Goal: Task Accomplishment & Management: Manage account settings

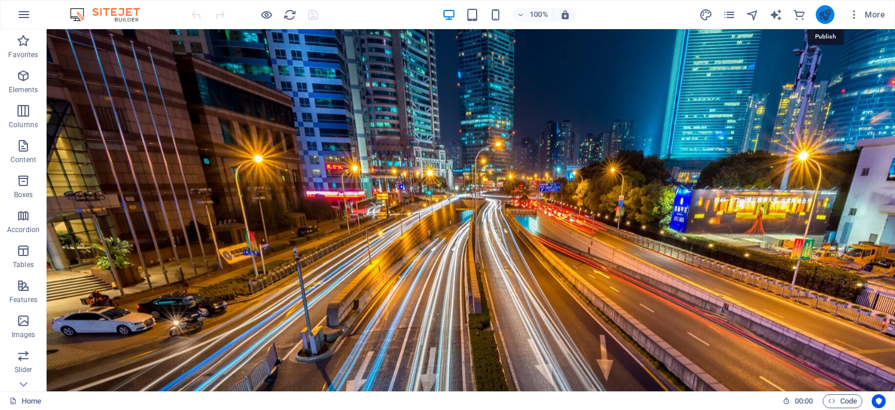
click at [823, 18] on icon "publish" at bounding box center [824, 14] width 13 height 13
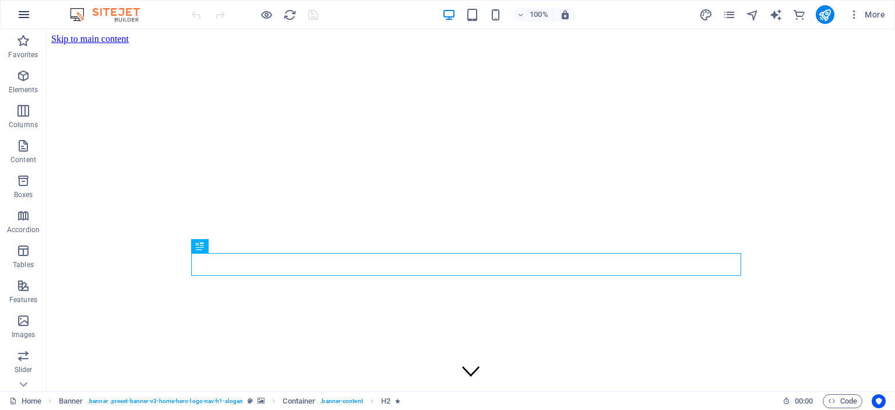
click at [24, 14] on icon "button" at bounding box center [24, 15] width 14 height 14
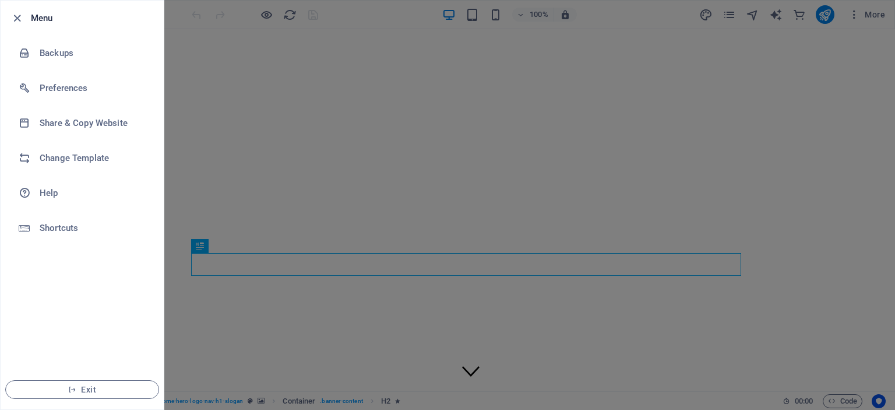
drag, startPoint x: 704, startPoint y: 104, endPoint x: 710, endPoint y: 98, distance: 8.7
click at [704, 104] on div at bounding box center [447, 205] width 895 height 410
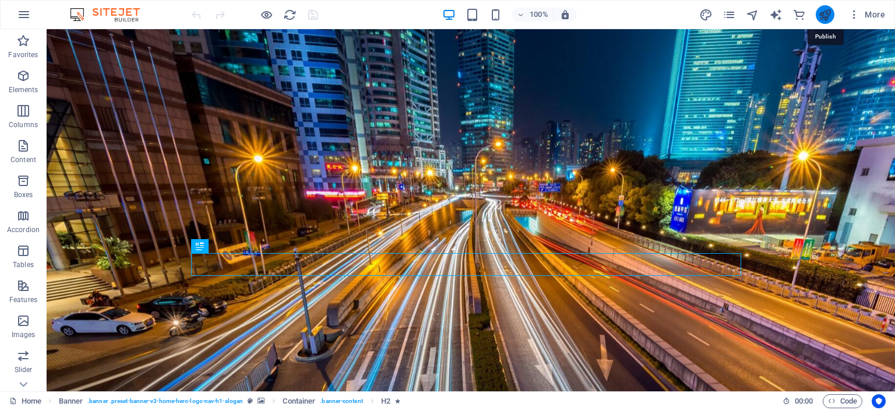
click at [827, 17] on icon "publish" at bounding box center [824, 14] width 13 height 13
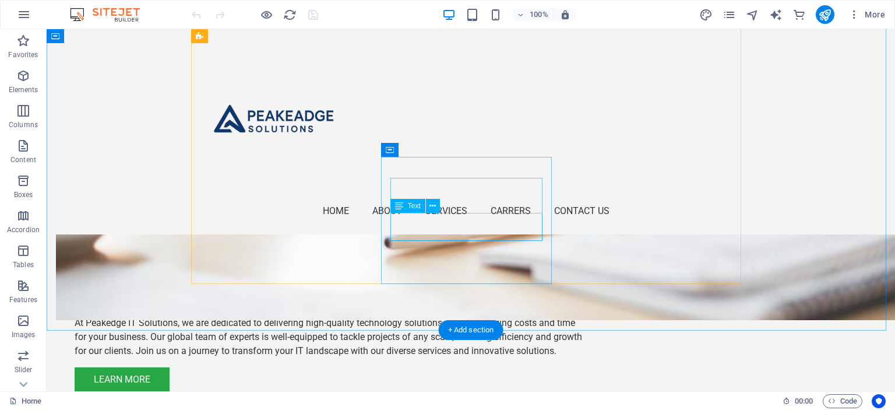
scroll to position [699, 0]
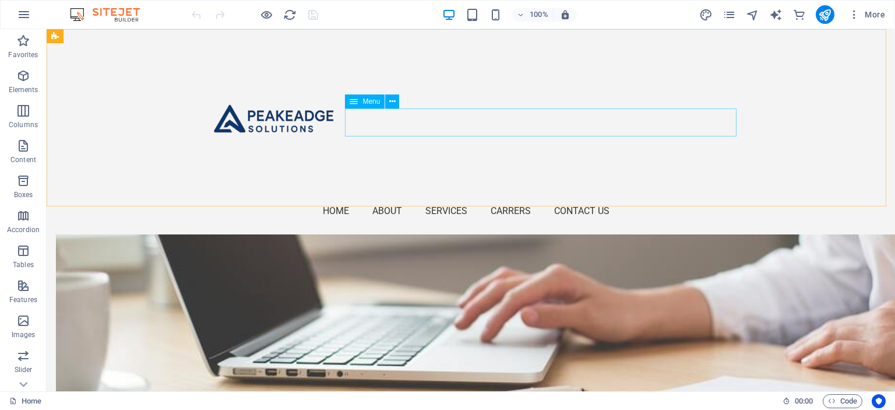
click at [463, 197] on nav "Home About Services Carrers Contact Us" at bounding box center [470, 211] width 541 height 28
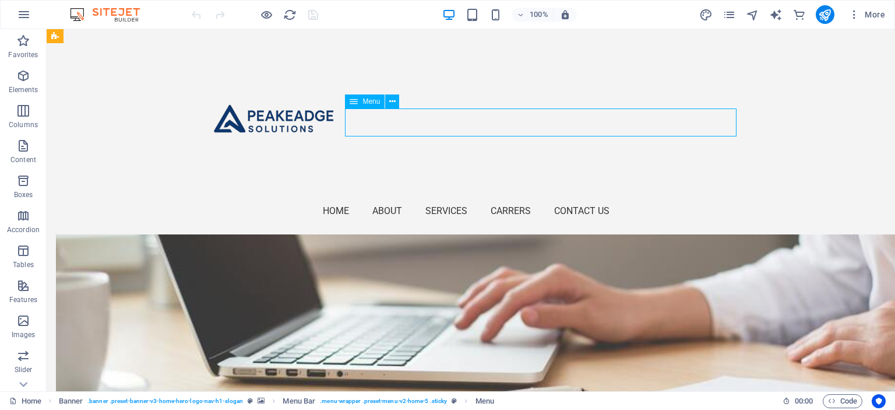
click at [523, 197] on nav "Home About Services Carrers Contact Us" at bounding box center [470, 211] width 541 height 28
click at [513, 197] on nav "Home About Services Carrers Contact Us" at bounding box center [470, 211] width 541 height 28
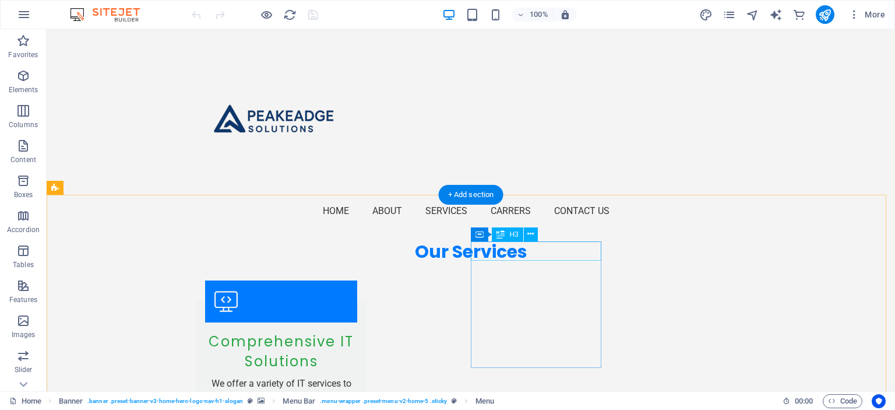
scroll to position [1215, 0]
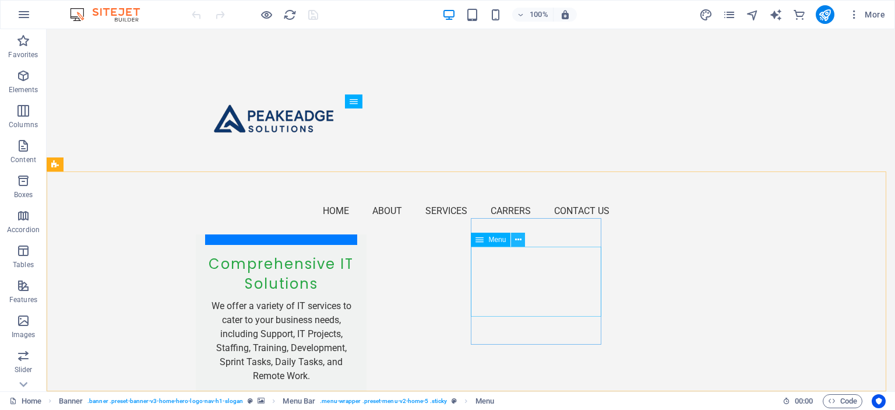
click at [520, 238] on icon at bounding box center [518, 240] width 6 height 12
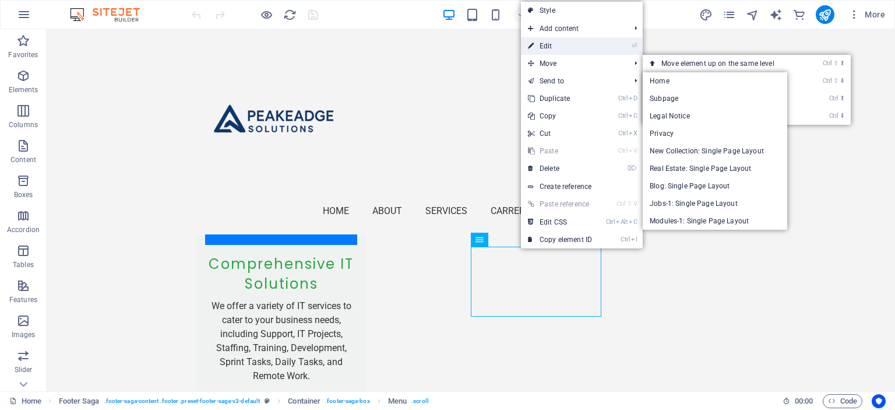
click at [561, 48] on link "⏎ Edit" at bounding box center [560, 45] width 78 height 17
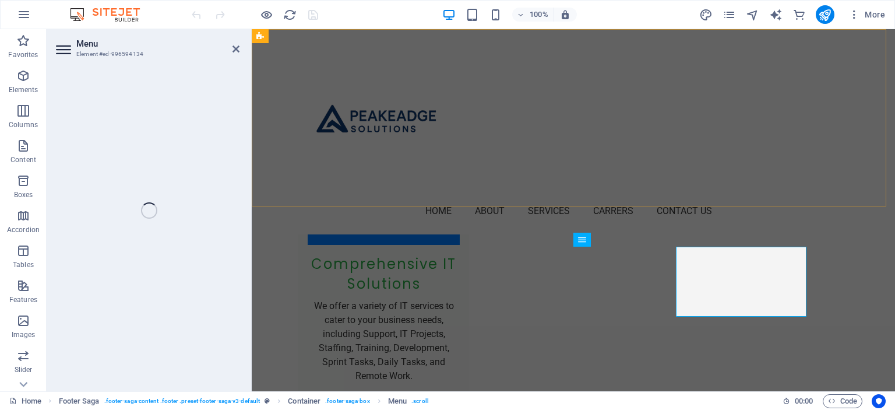
select select
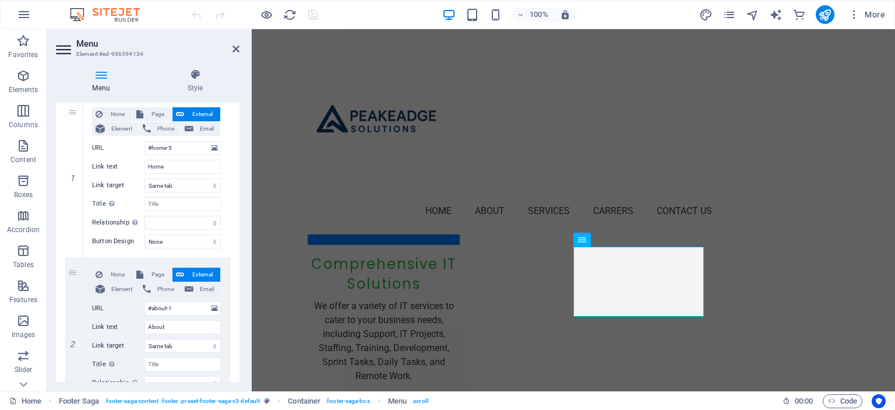
scroll to position [117, 0]
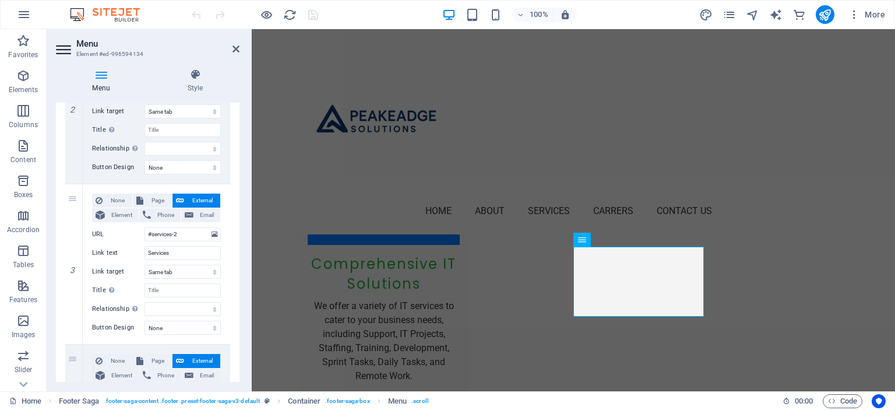
scroll to position [408, 0]
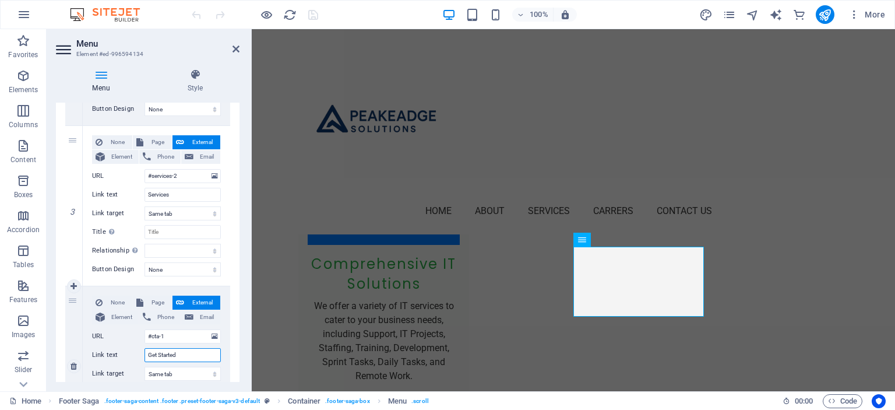
drag, startPoint x: 191, startPoint y: 358, endPoint x: 126, endPoint y: 356, distance: 64.7
click at [126, 356] on div "Link text Get Started" at bounding box center [156, 355] width 129 height 14
type input "Careere"
select select
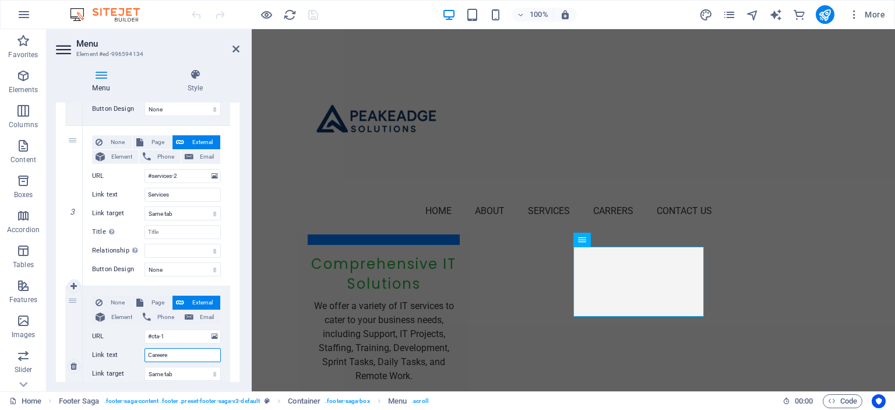
select select
type input "Careers"
select select
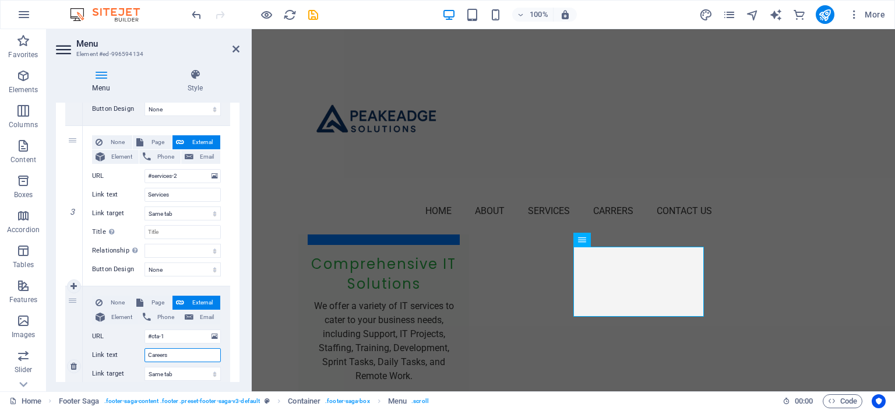
select select
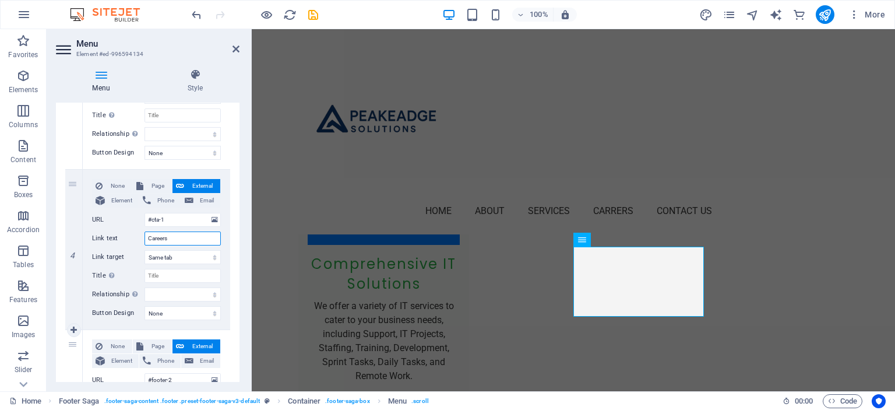
scroll to position [664, 0]
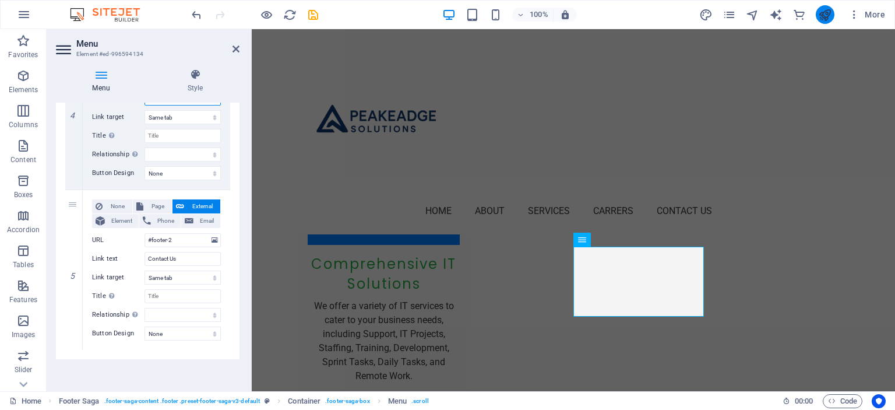
type input "Careers"
click at [830, 12] on icon "publish" at bounding box center [824, 14] width 13 height 13
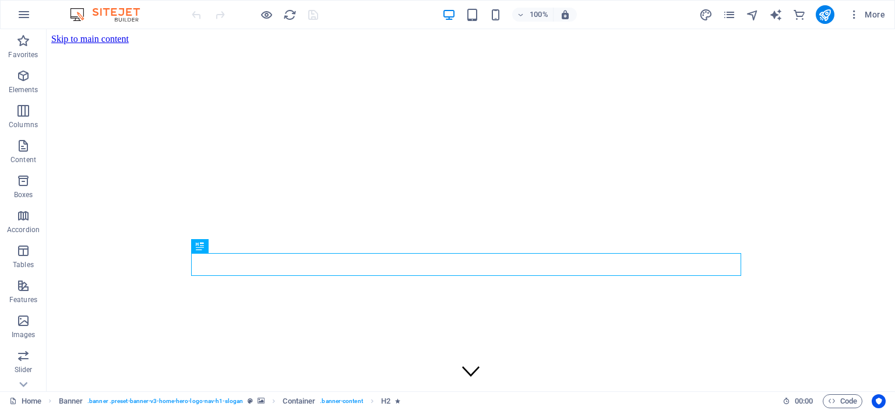
click at [118, 11] on img at bounding box center [110, 15] width 87 height 14
click at [284, 13] on icon "reload" at bounding box center [289, 14] width 13 height 13
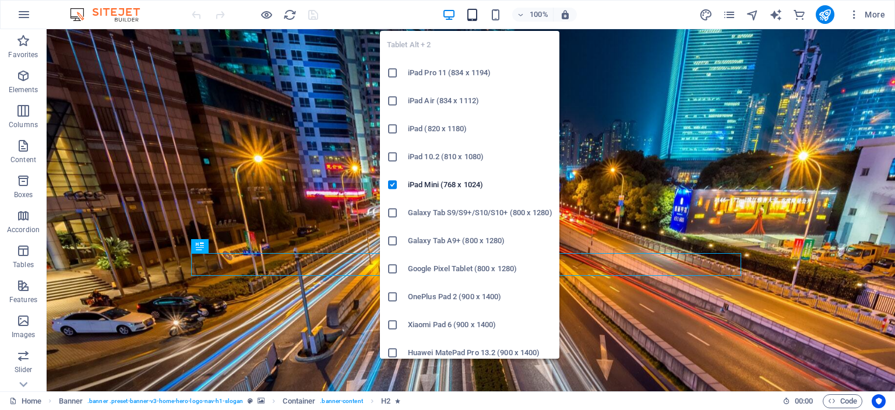
click at [468, 11] on icon "button" at bounding box center [472, 14] width 13 height 13
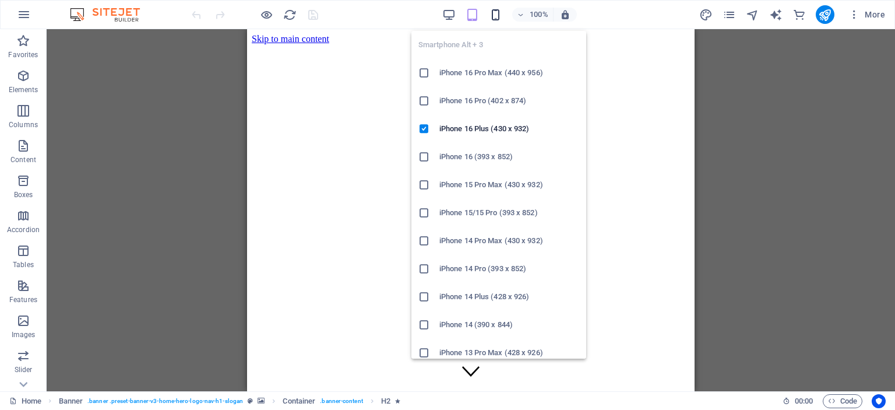
click at [494, 12] on icon "button" at bounding box center [495, 14] width 13 height 13
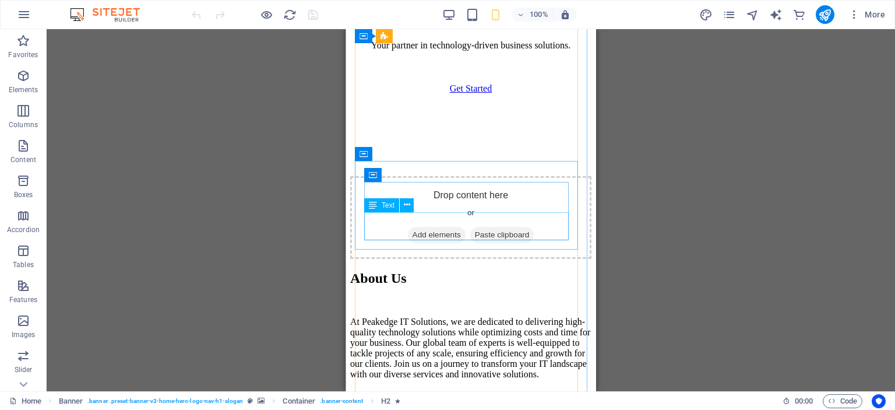
scroll to position [1340, 0]
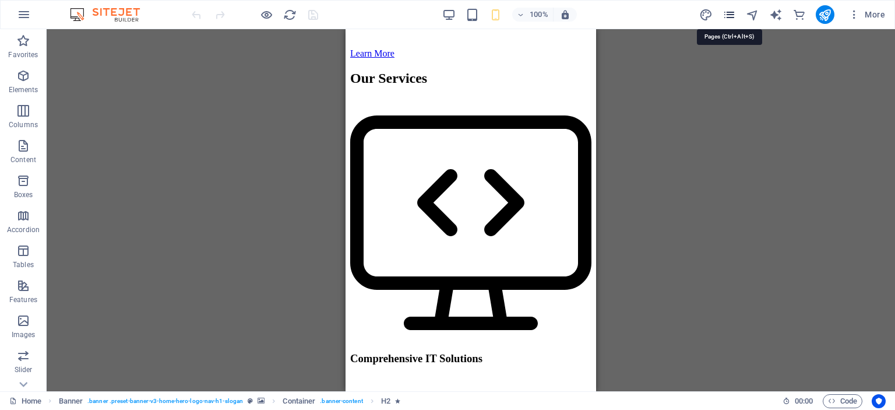
click at [730, 15] on icon "pages" at bounding box center [729, 14] width 13 height 13
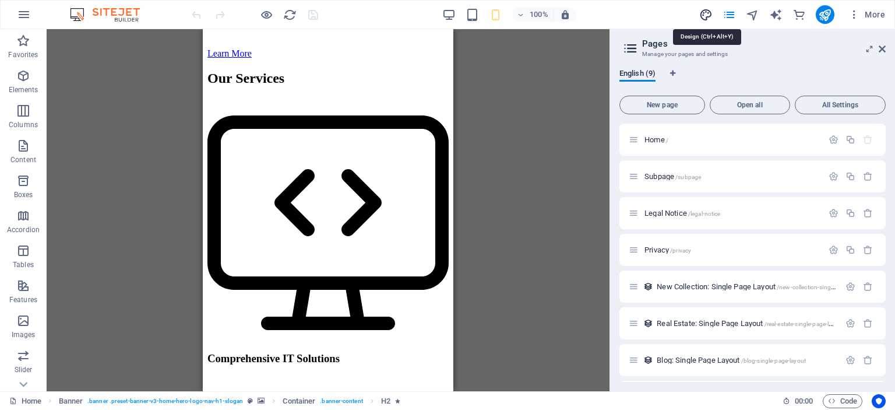
click at [707, 10] on icon "design" at bounding box center [705, 14] width 13 height 13
select select "px"
select select "200"
select select "px"
select select "rem"
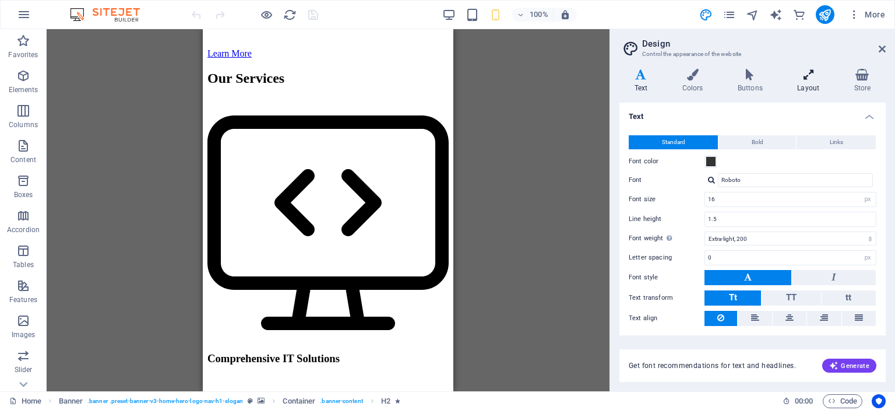
click at [802, 80] on icon at bounding box center [809, 75] width 52 height 12
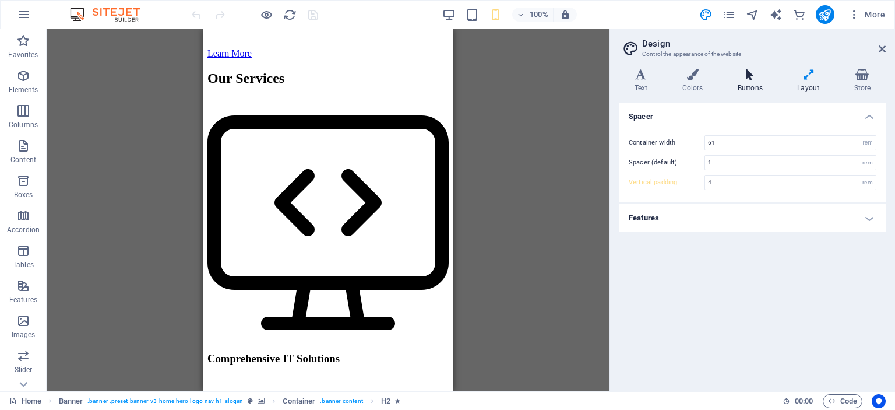
click at [747, 73] on icon at bounding box center [750, 75] width 55 height 12
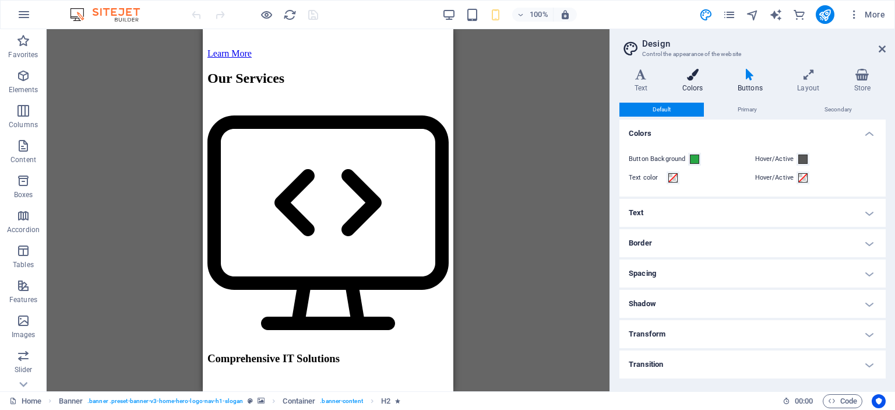
click at [699, 76] on icon at bounding box center [692, 75] width 51 height 12
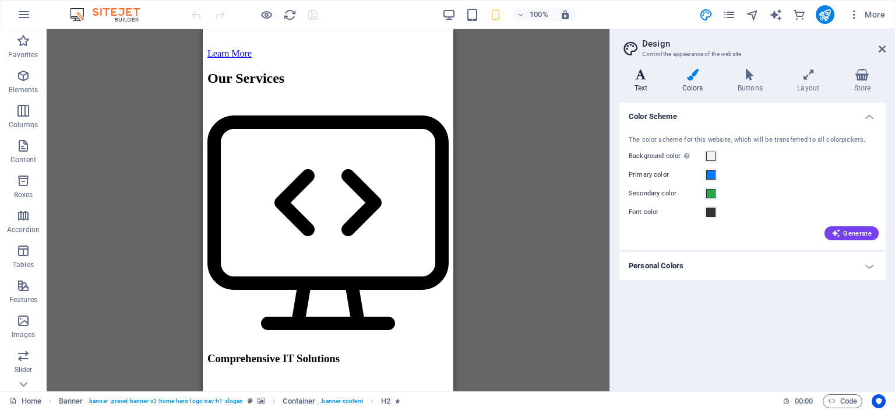
click at [639, 76] on icon at bounding box center [640, 75] width 43 height 12
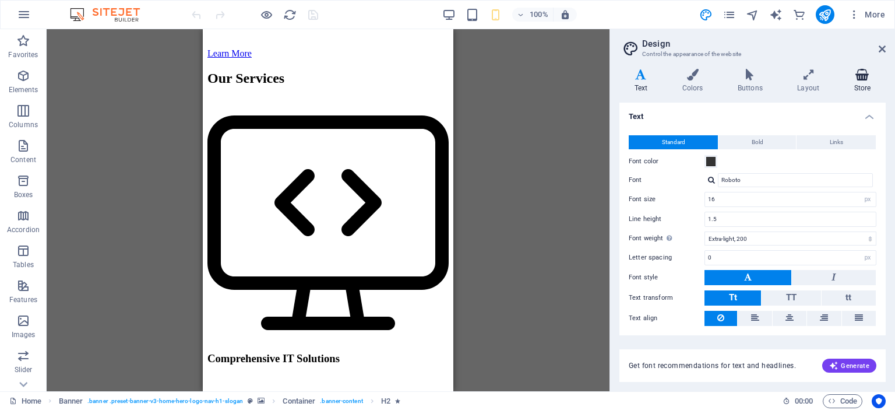
click at [868, 81] on h4 "Store" at bounding box center [862, 81] width 47 height 24
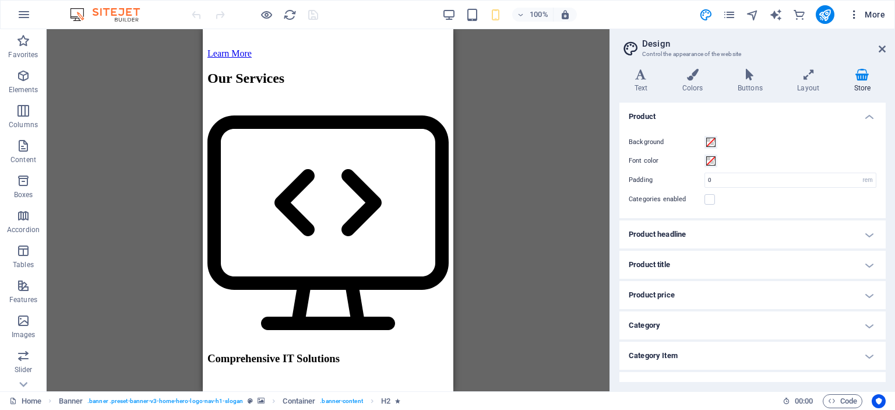
click at [869, 12] on span "More" at bounding box center [866, 15] width 37 height 12
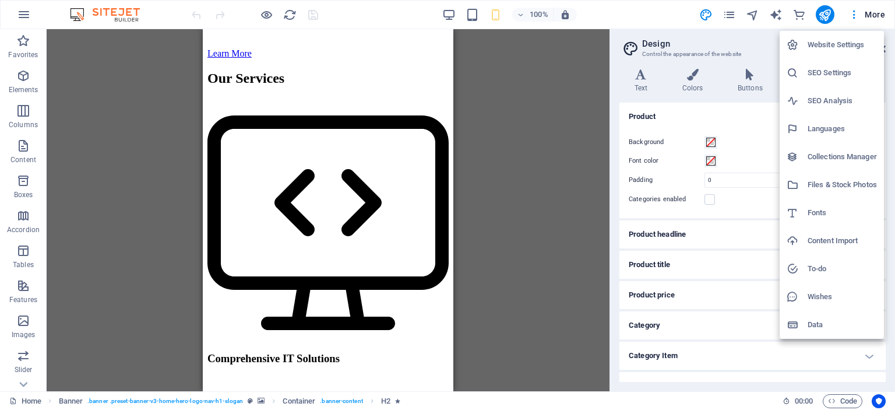
click at [22, 79] on div at bounding box center [447, 205] width 895 height 410
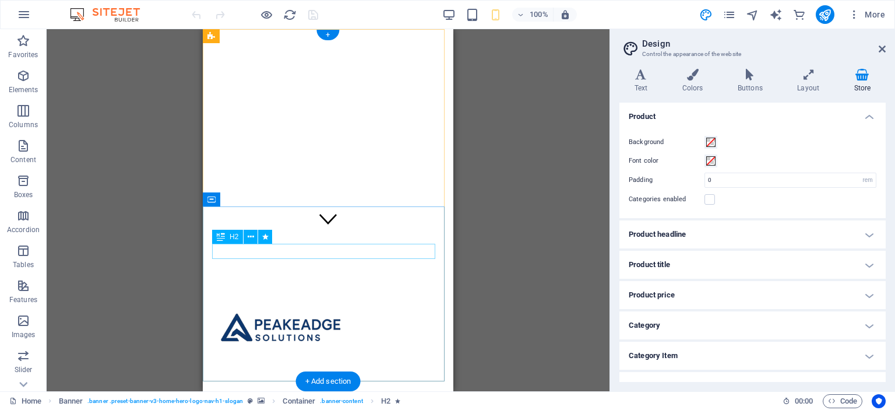
scroll to position [0, 0]
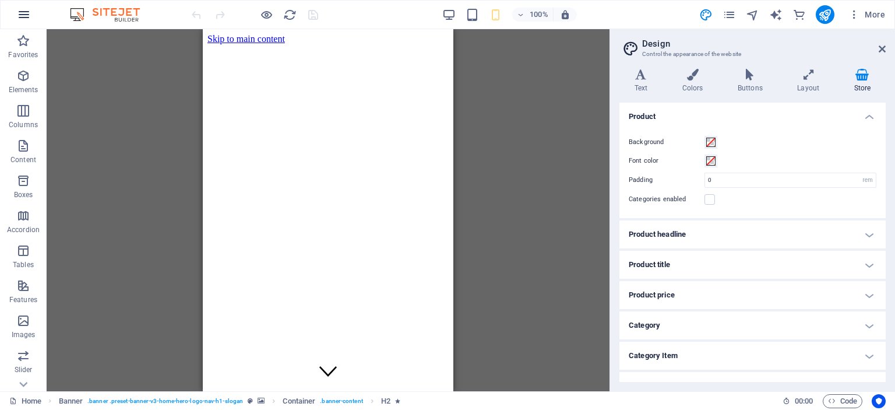
click at [15, 10] on button "button" at bounding box center [24, 15] width 28 height 28
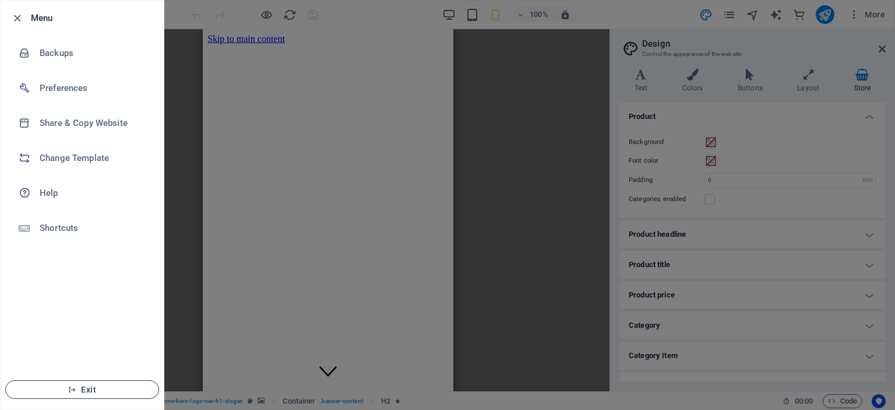
click at [87, 391] on span "Exit" at bounding box center [82, 389] width 134 height 9
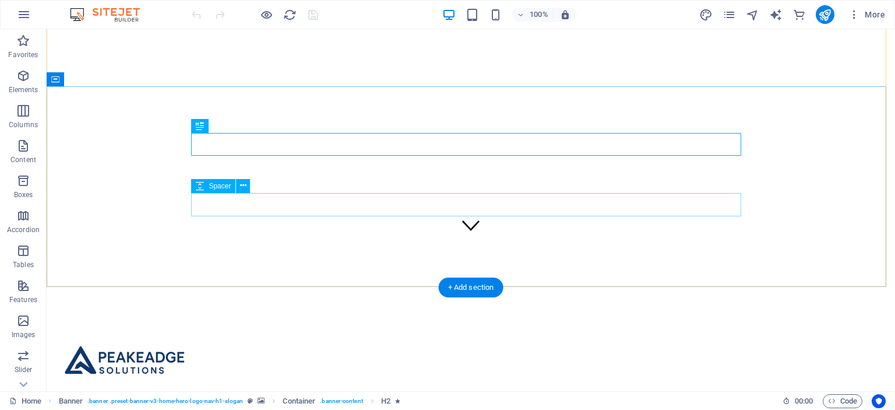
scroll to position [175, 0]
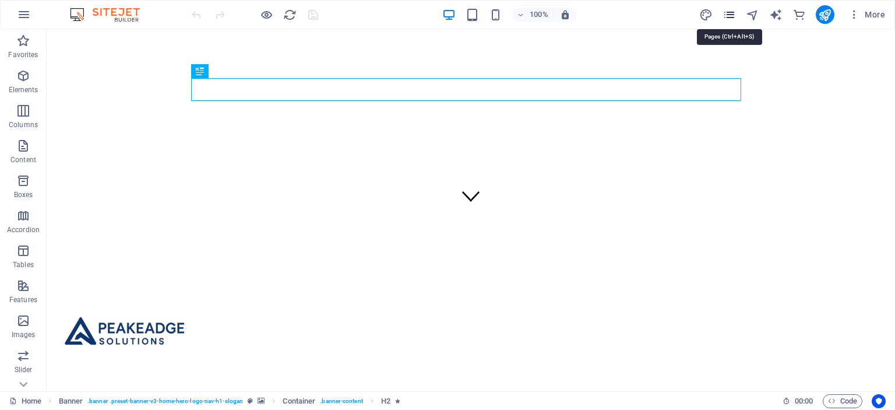
click at [727, 13] on icon "pages" at bounding box center [729, 14] width 13 height 13
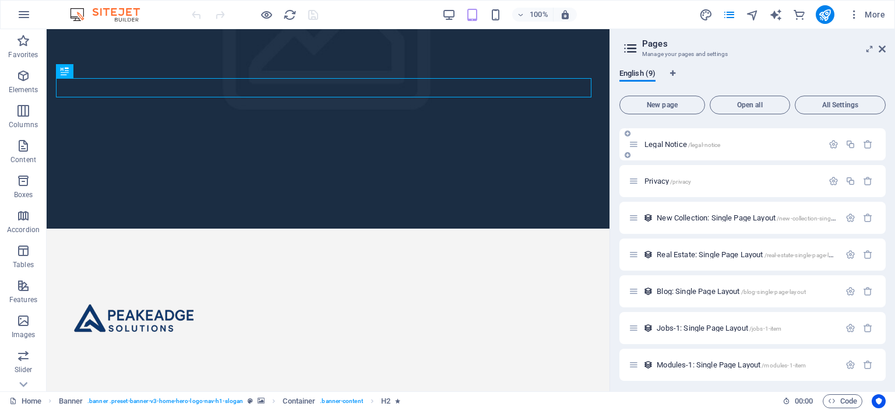
scroll to position [72, 0]
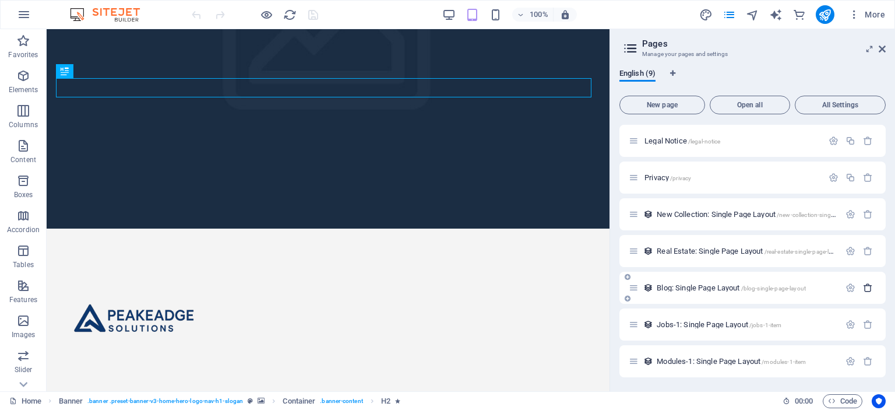
click at [871, 288] on button "button" at bounding box center [867, 288] width 17 height 10
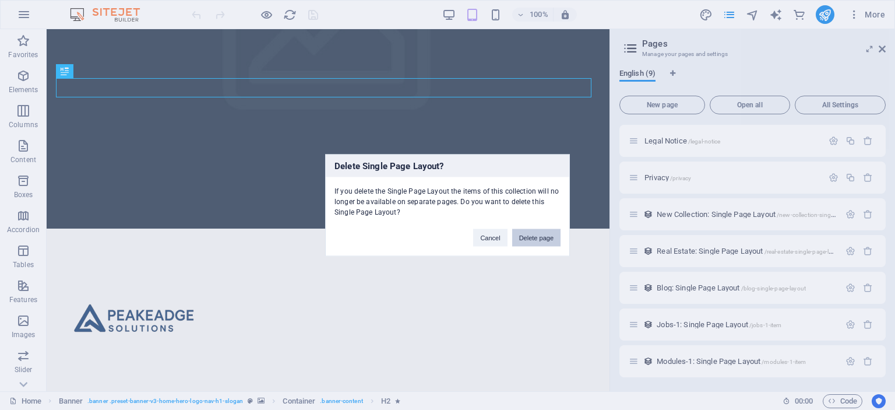
click at [540, 239] on button "Delete page" at bounding box center [536, 236] width 48 height 17
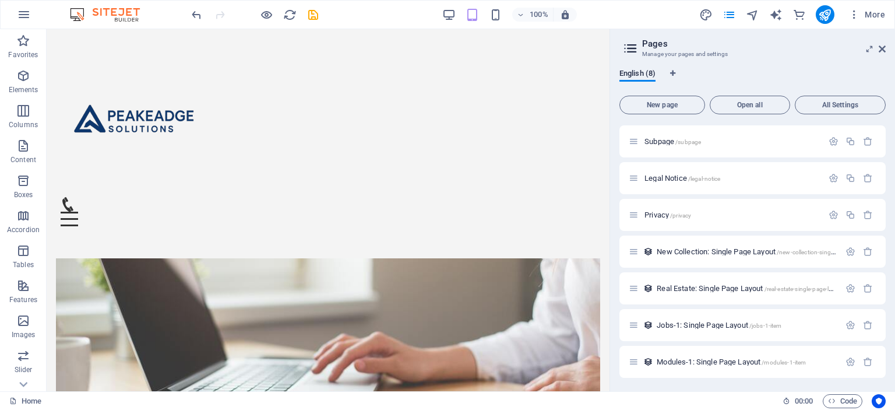
scroll to position [466, 0]
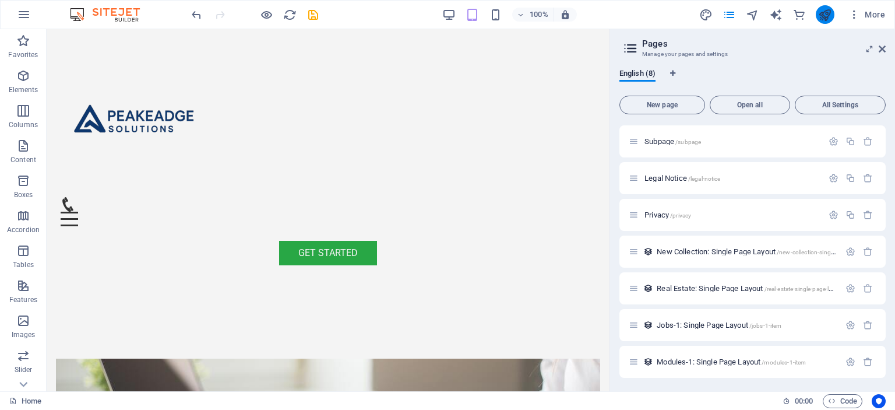
click at [825, 13] on icon "publish" at bounding box center [824, 14] width 13 height 13
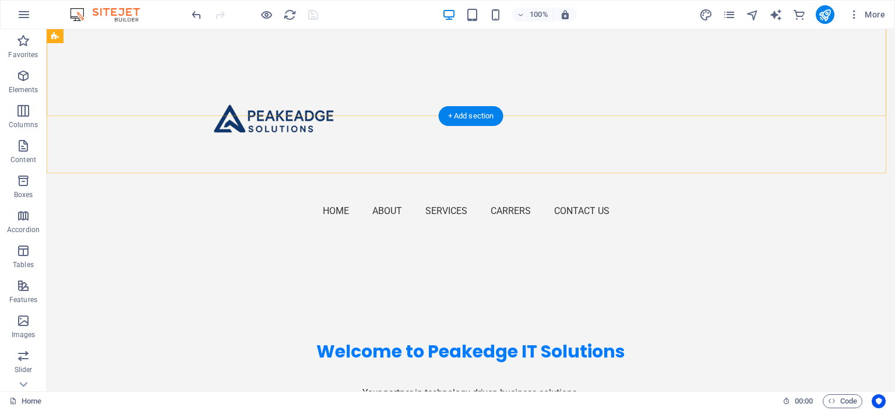
scroll to position [583, 0]
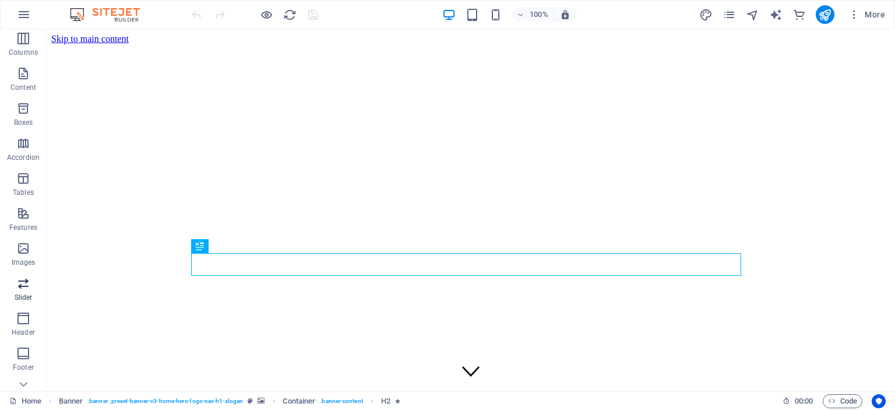
scroll to position [197, 0]
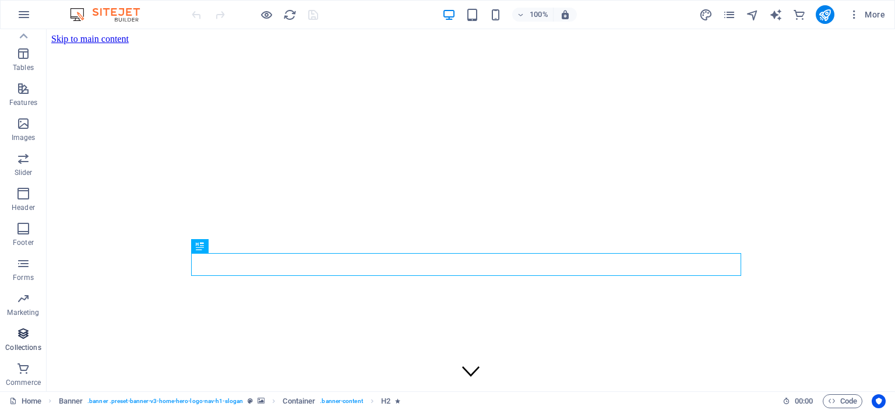
click at [23, 334] on icon "button" at bounding box center [23, 333] width 14 height 14
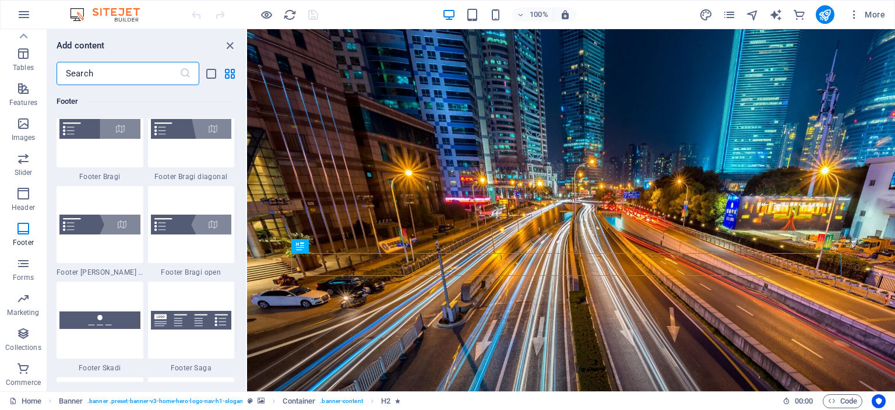
scroll to position [8025, 0]
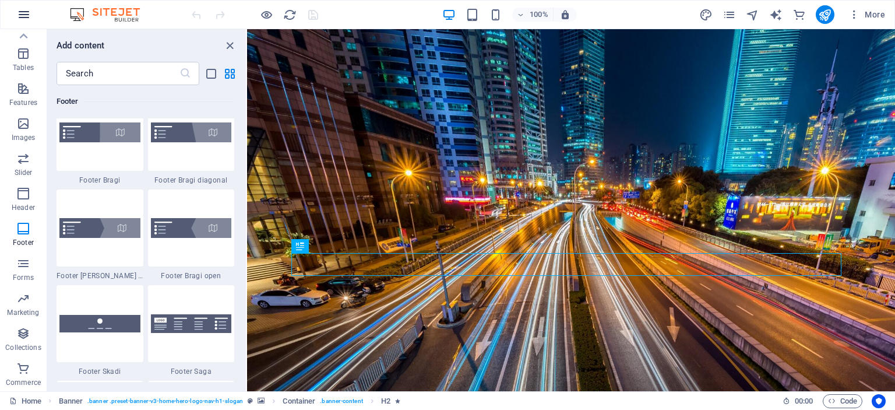
click at [23, 13] on icon "button" at bounding box center [24, 15] width 14 height 14
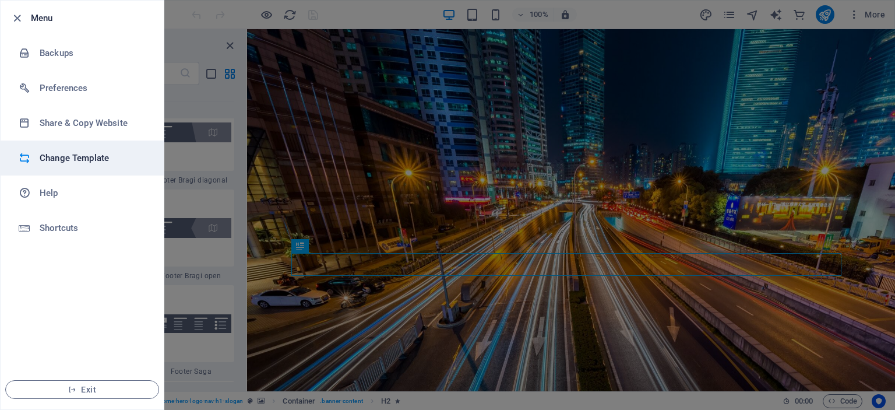
click at [52, 158] on h6 "Change Template" at bounding box center [94, 158] width 108 height 14
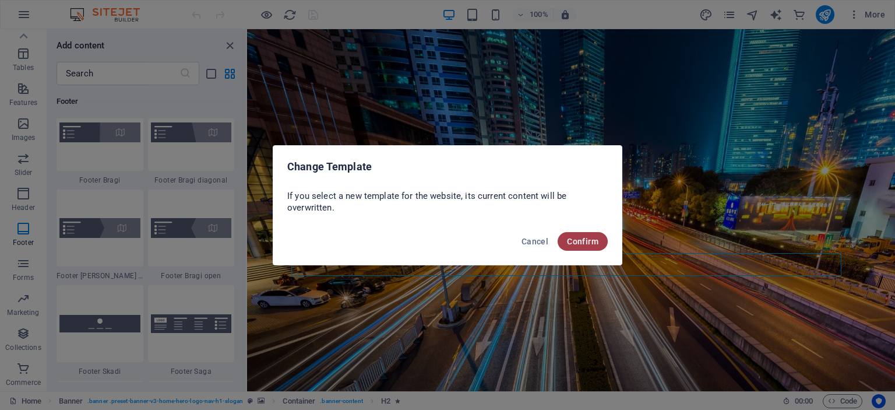
click at [580, 238] on span "Confirm" at bounding box center [582, 241] width 31 height 9
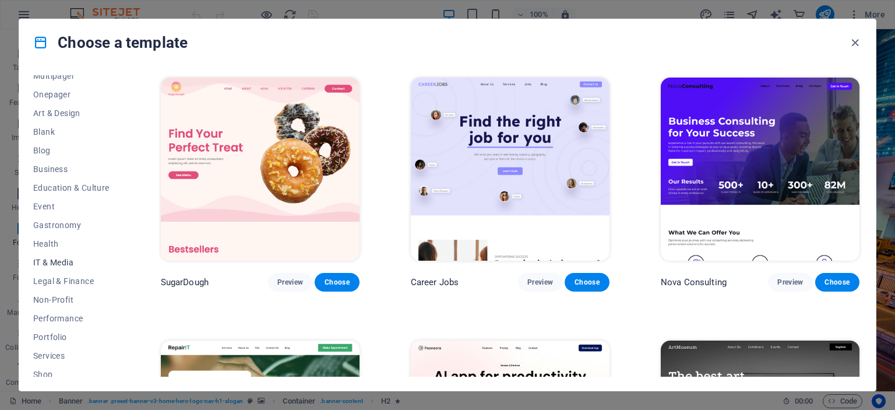
scroll to position [117, 0]
click at [59, 246] on span "IT & Media" at bounding box center [71, 247] width 76 height 9
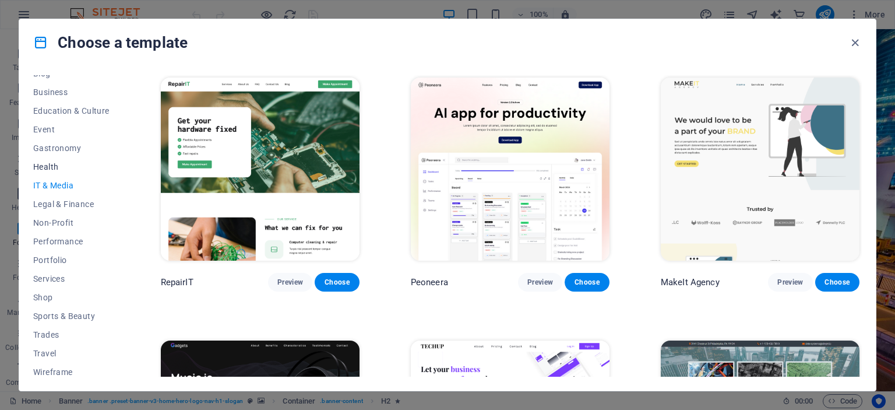
scroll to position [183, 0]
click at [54, 273] on span "Services" at bounding box center [71, 274] width 76 height 9
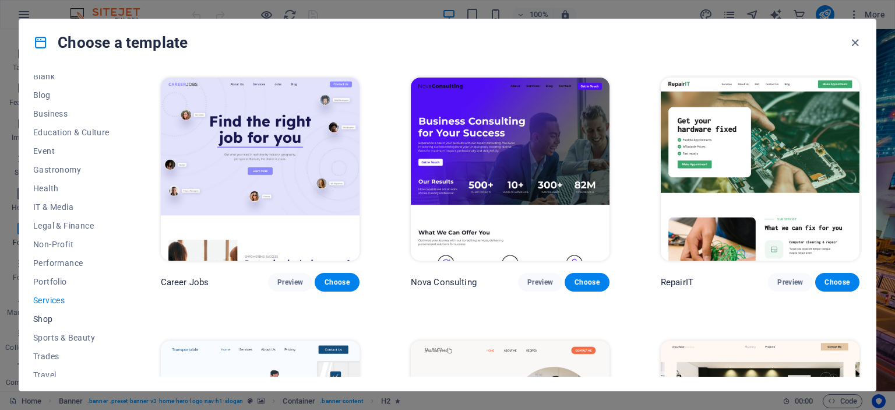
scroll to position [125, 0]
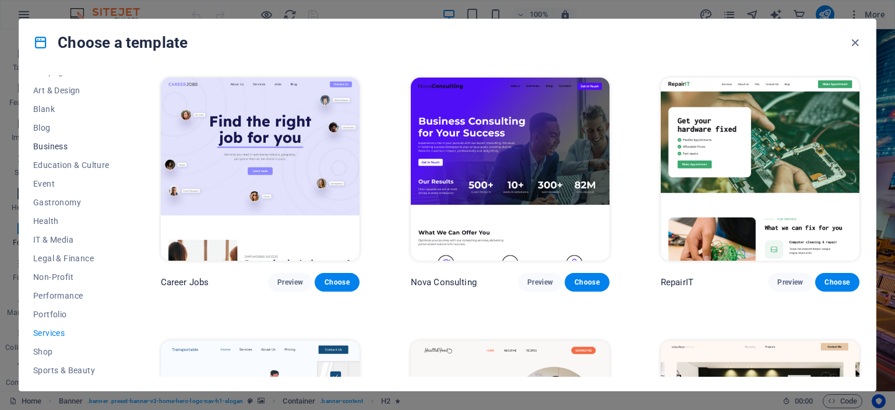
click at [57, 147] on span "Business" at bounding box center [71, 146] width 76 height 9
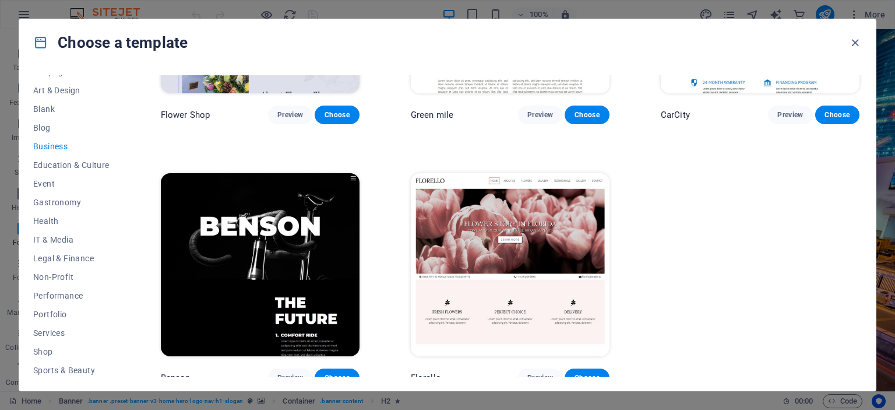
scroll to position [437, 0]
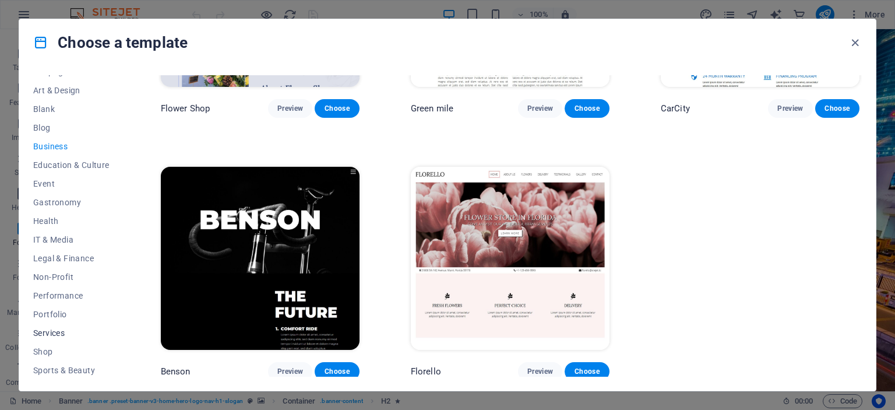
click at [45, 331] on span "Services" at bounding box center [71, 332] width 76 height 9
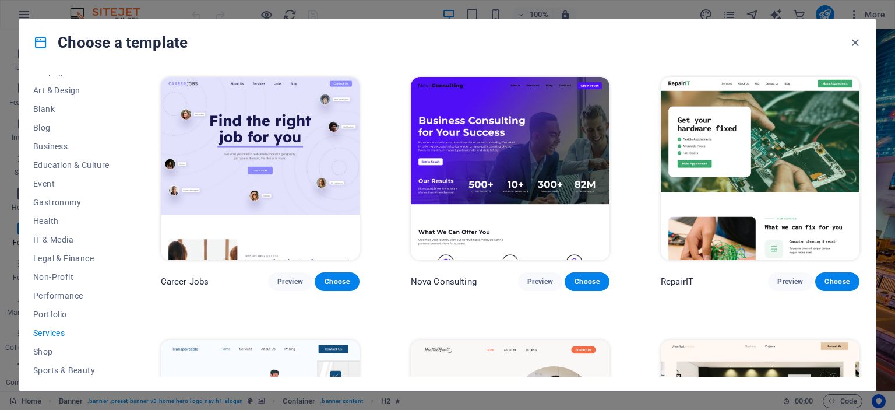
scroll to position [0, 0]
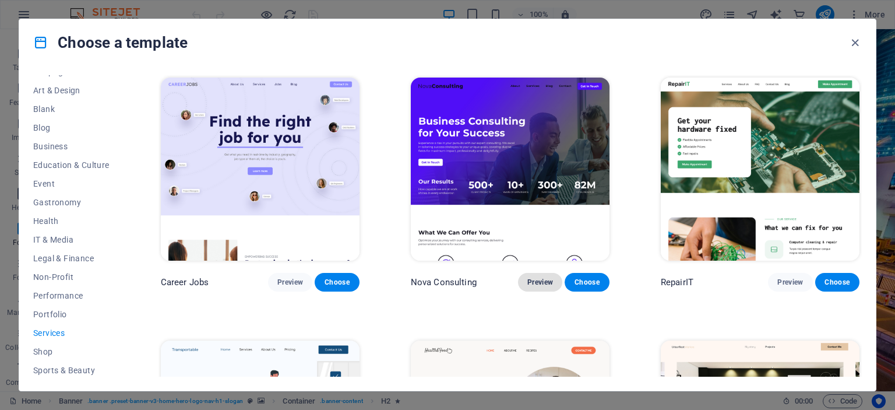
click at [528, 106] on img at bounding box center [510, 168] width 199 height 183
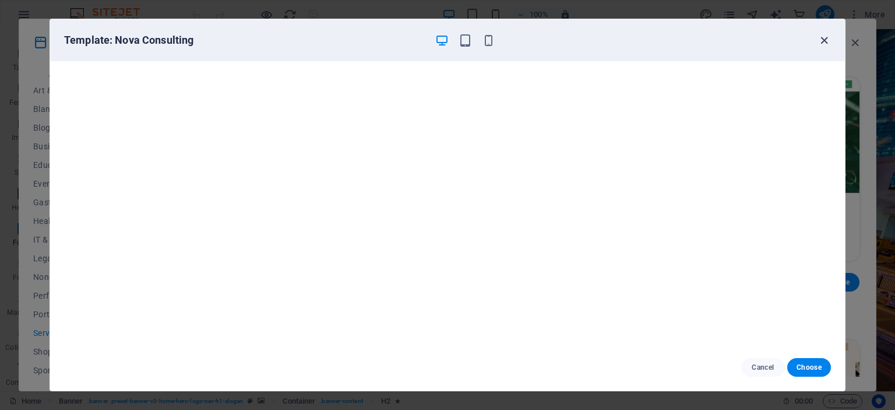
click at [824, 34] on icon "button" at bounding box center [824, 40] width 13 height 13
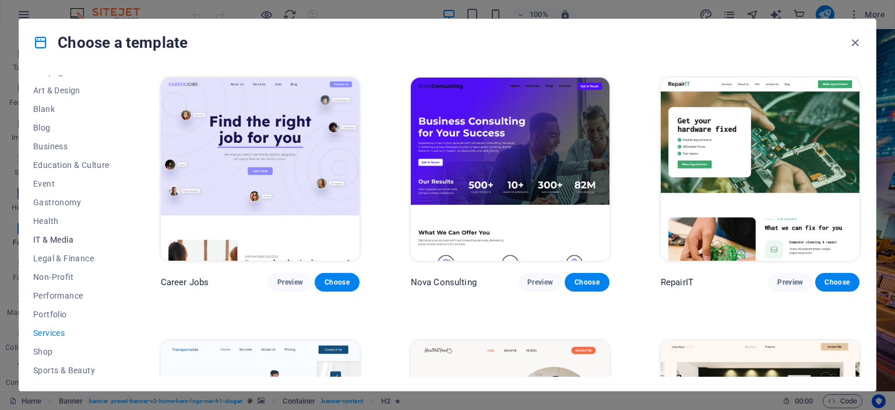
click at [44, 235] on span "IT & Media" at bounding box center [71, 239] width 76 height 9
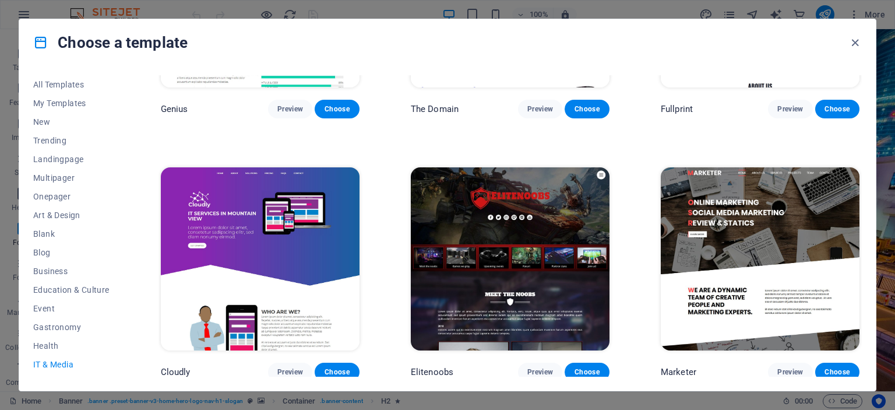
click at [56, 80] on span "All Templates" at bounding box center [71, 84] width 76 height 9
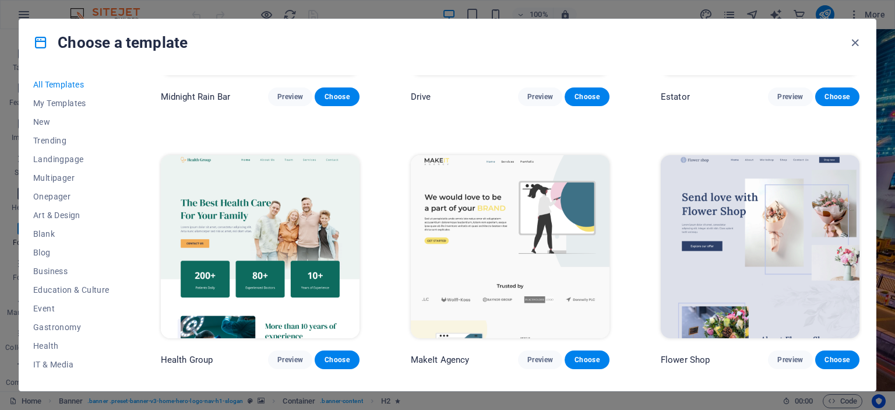
scroll to position [2992, 0]
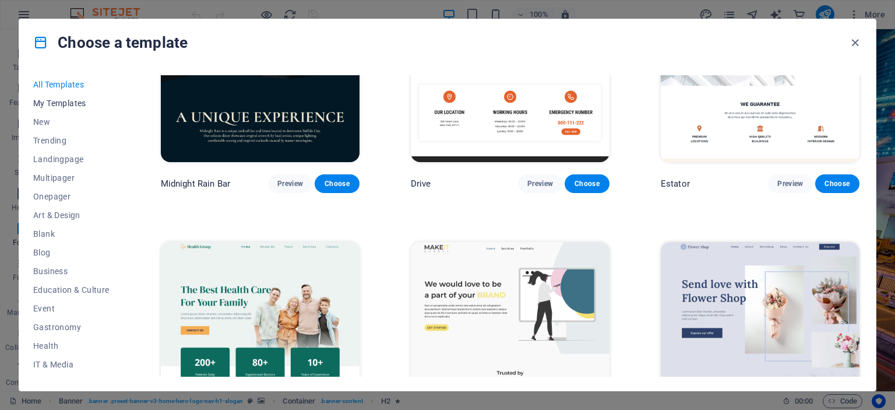
click at [59, 101] on span "My Templates" at bounding box center [71, 102] width 76 height 9
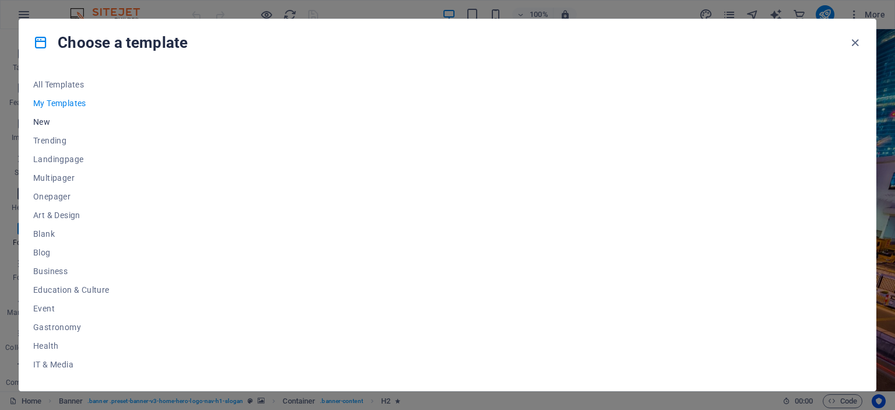
click at [48, 121] on span "New" at bounding box center [71, 121] width 76 height 9
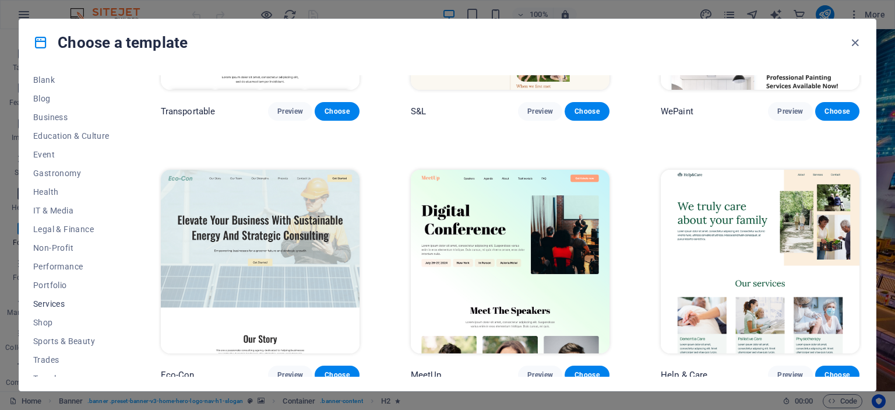
scroll to position [125, 0]
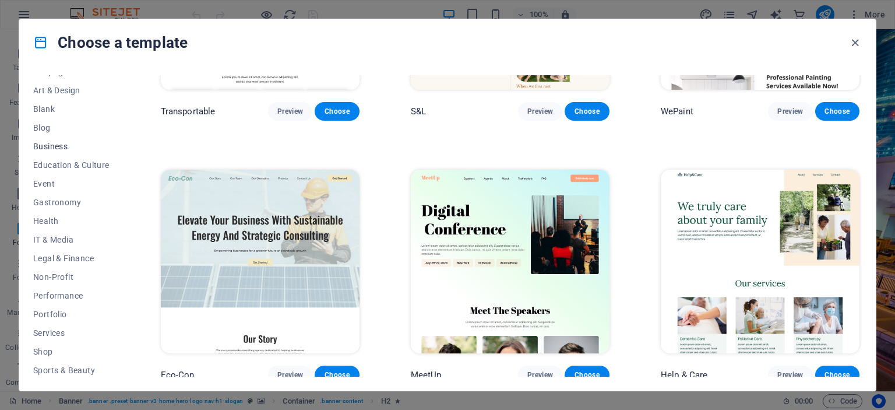
click at [52, 145] on span "Business" at bounding box center [71, 146] width 76 height 9
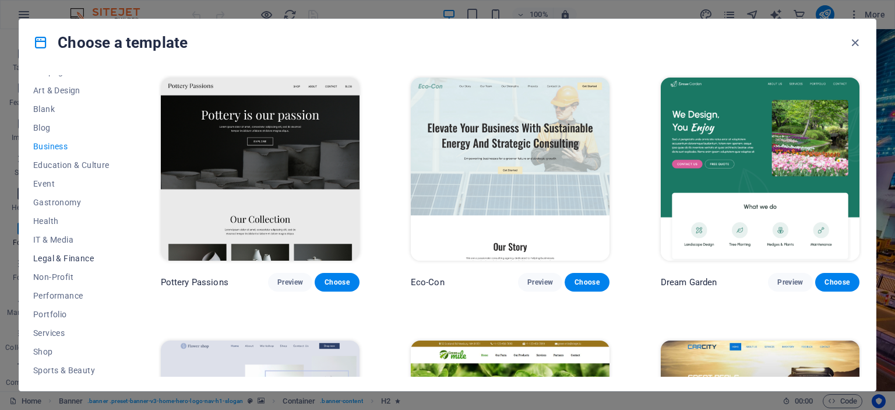
scroll to position [183, 0]
click at [49, 272] on span "Services" at bounding box center [71, 274] width 76 height 9
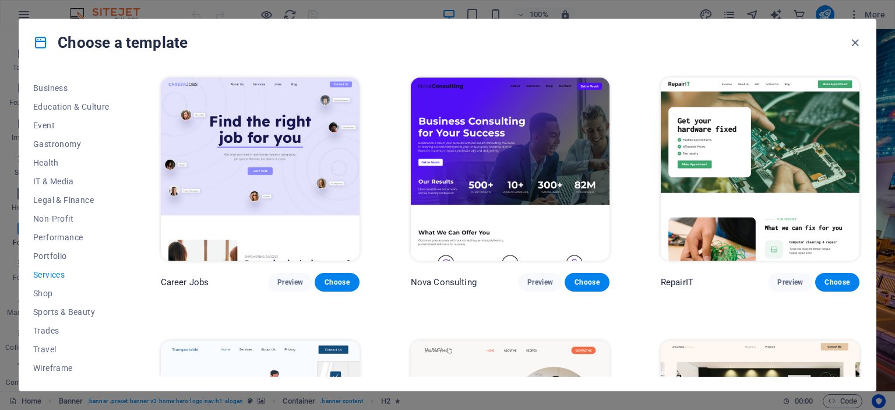
scroll to position [0, 0]
click at [531, 281] on span "Preview" at bounding box center [540, 281] width 26 height 9
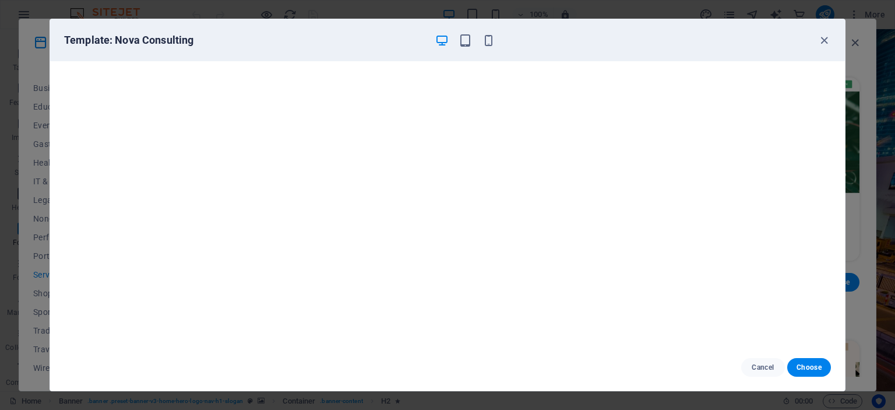
drag, startPoint x: 802, startPoint y: 366, endPoint x: 733, endPoint y: 358, distance: 69.2
click at [802, 365] on span "Choose" at bounding box center [809, 366] width 25 height 9
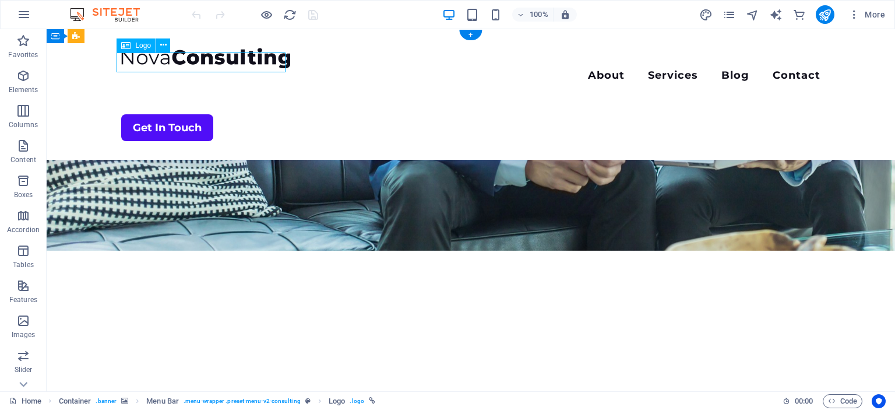
scroll to position [316, 0]
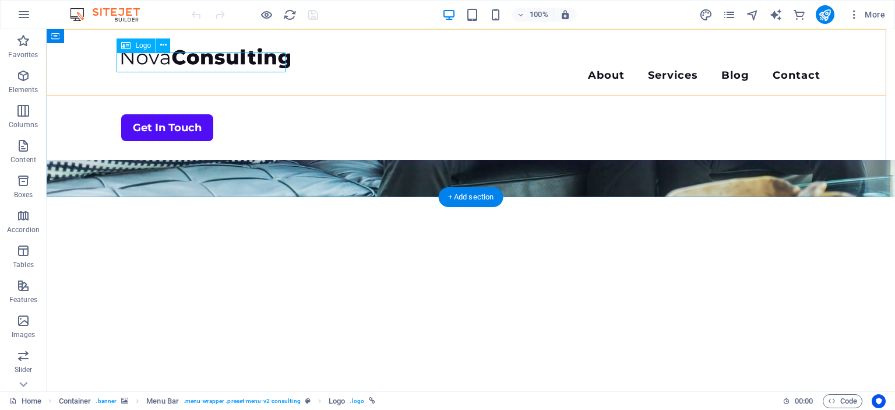
click at [210, 57] on div at bounding box center [470, 58] width 699 height 20
click at [158, 44] on button at bounding box center [163, 45] width 14 height 14
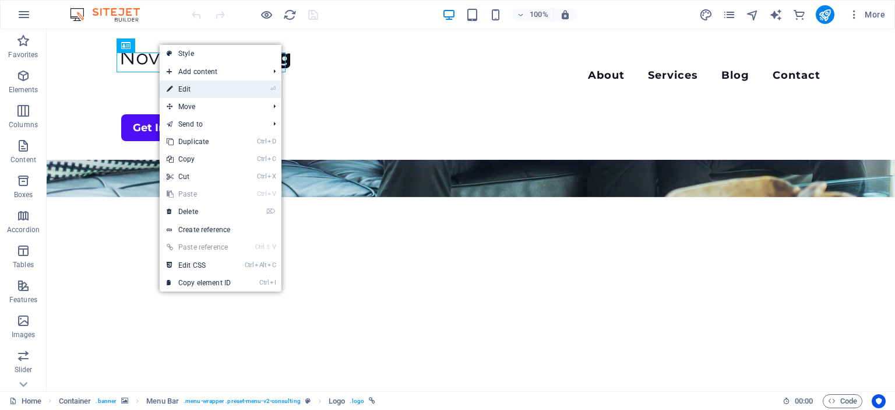
click at [196, 90] on link "⏎ Edit" at bounding box center [199, 88] width 78 height 17
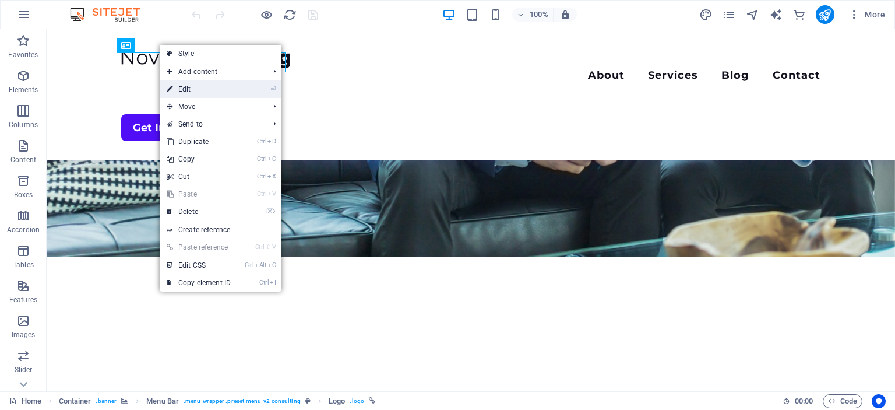
select select "px"
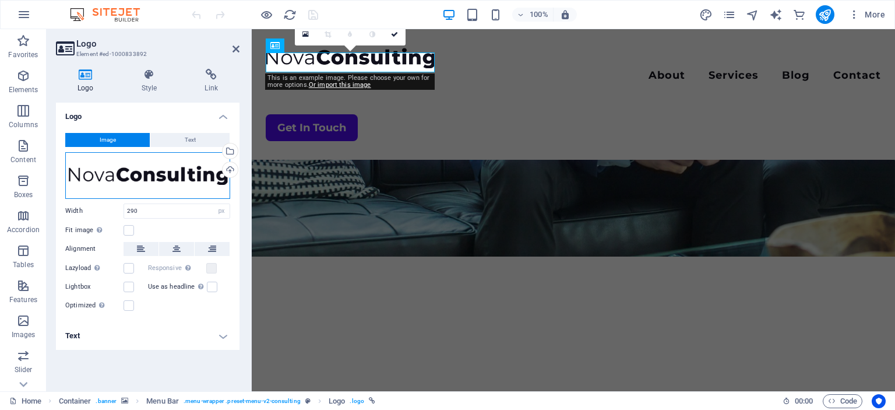
click at [177, 172] on div "Drag files here, click to choose files or select files from Files or our free s…" at bounding box center [147, 175] width 165 height 47
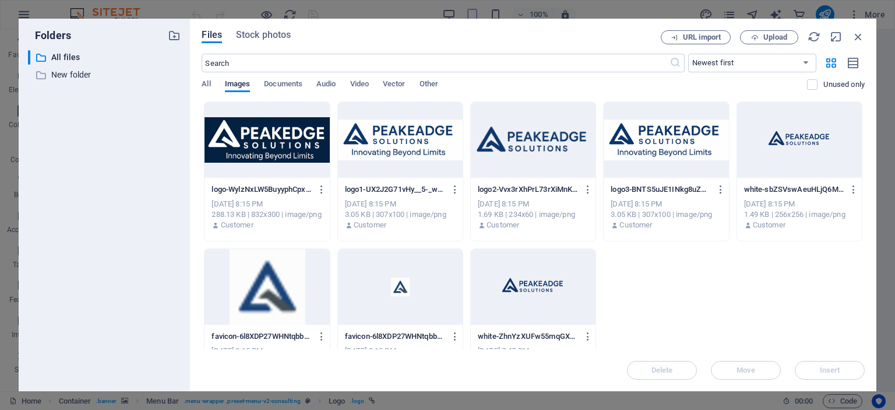
click at [294, 148] on div at bounding box center [267, 140] width 125 height 76
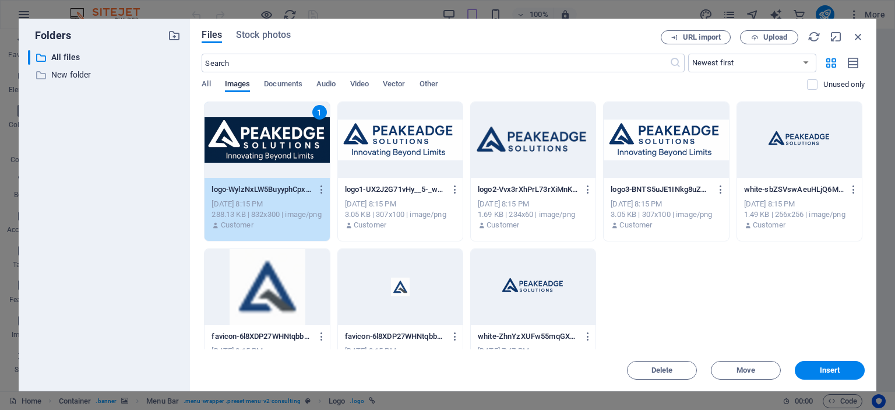
click at [389, 154] on div at bounding box center [400, 140] width 125 height 76
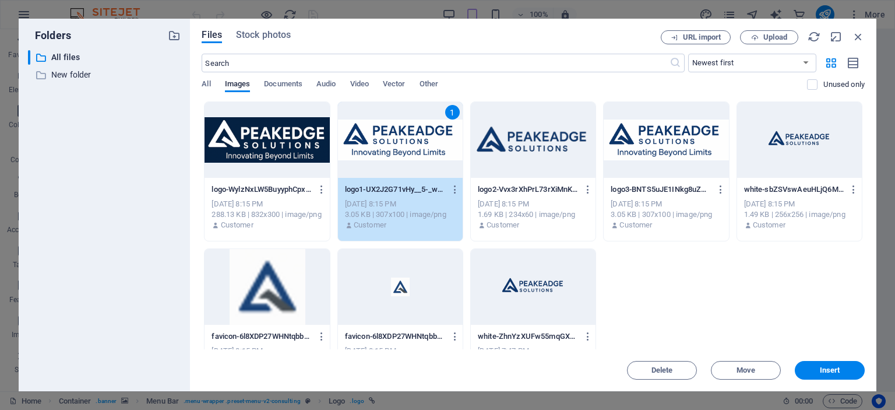
click at [280, 151] on div at bounding box center [267, 140] width 125 height 76
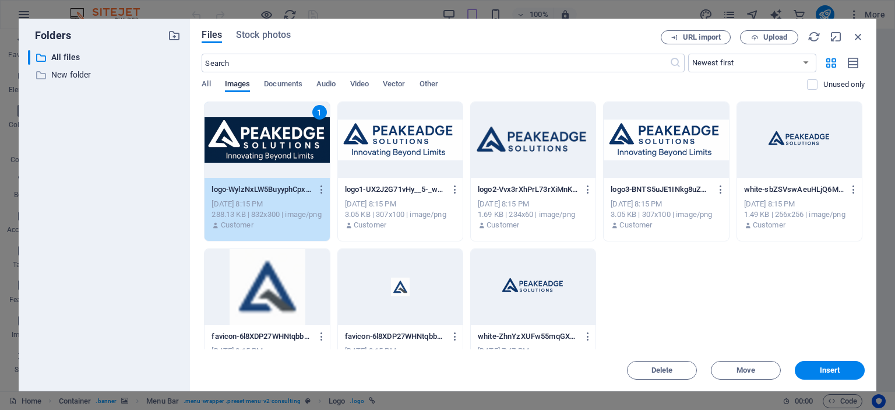
click at [403, 156] on div at bounding box center [400, 140] width 125 height 76
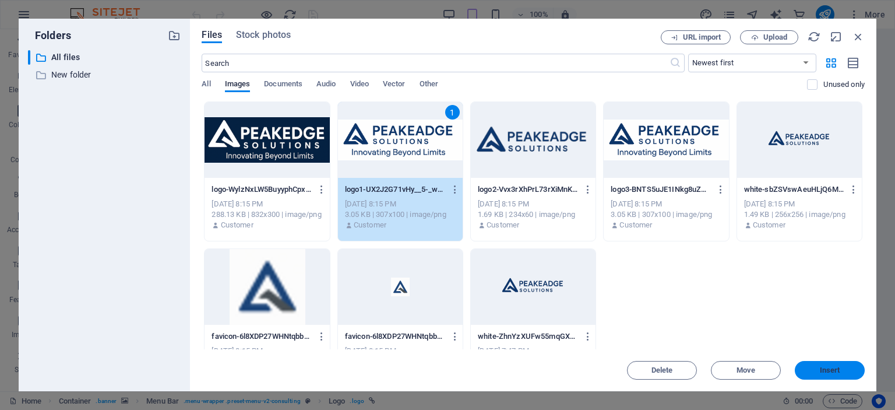
click at [826, 368] on span "Insert" at bounding box center [830, 370] width 20 height 7
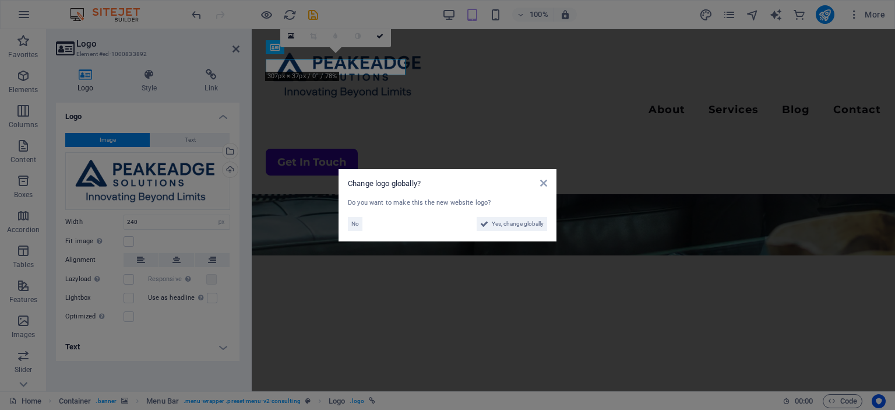
type input "290"
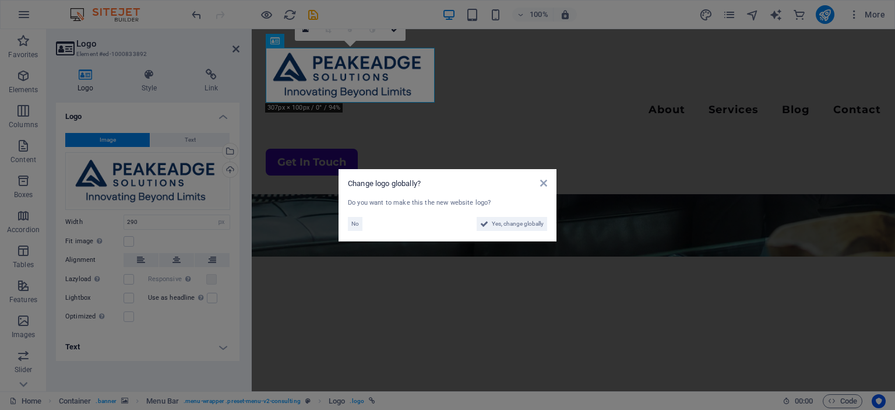
drag, startPoint x: 495, startPoint y: 100, endPoint x: 275, endPoint y: 199, distance: 241.5
click at [495, 100] on aside "Change logo globally? Do you want to make this the new website logo? No Yes, ch…" at bounding box center [447, 205] width 895 height 410
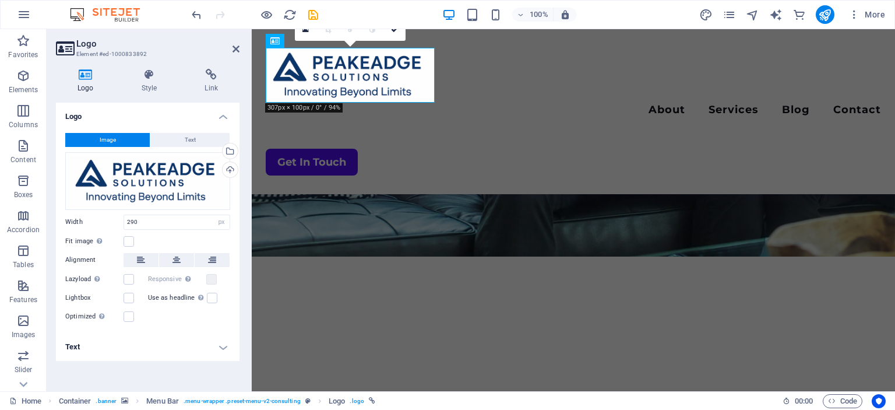
click at [75, 114] on h4 "Logo" at bounding box center [148, 113] width 184 height 21
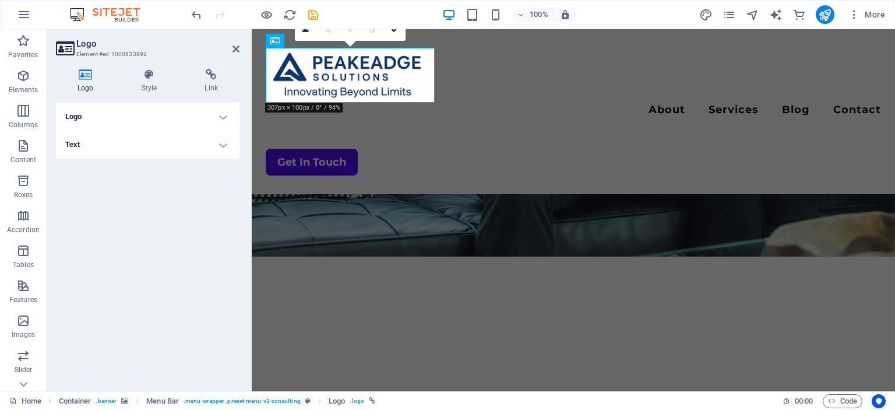
click at [161, 109] on h4 "Logo" at bounding box center [148, 117] width 184 height 28
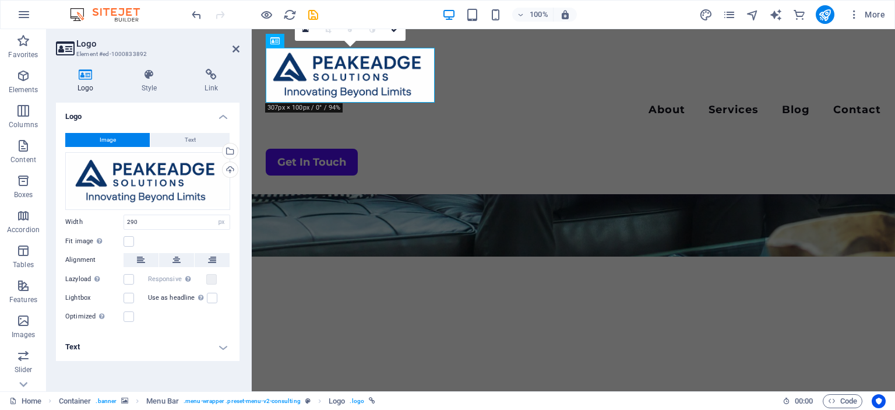
click at [122, 135] on button "Image" at bounding box center [107, 140] width 84 height 14
click at [161, 78] on icon at bounding box center [149, 75] width 59 height 12
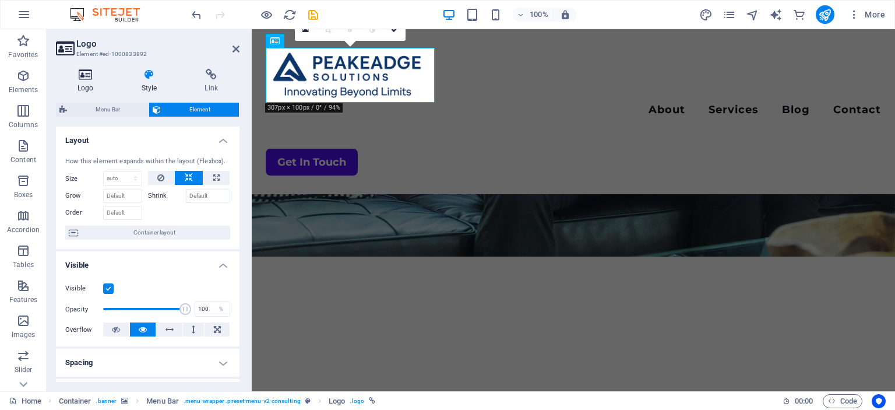
click at [91, 77] on icon at bounding box center [85, 75] width 59 height 12
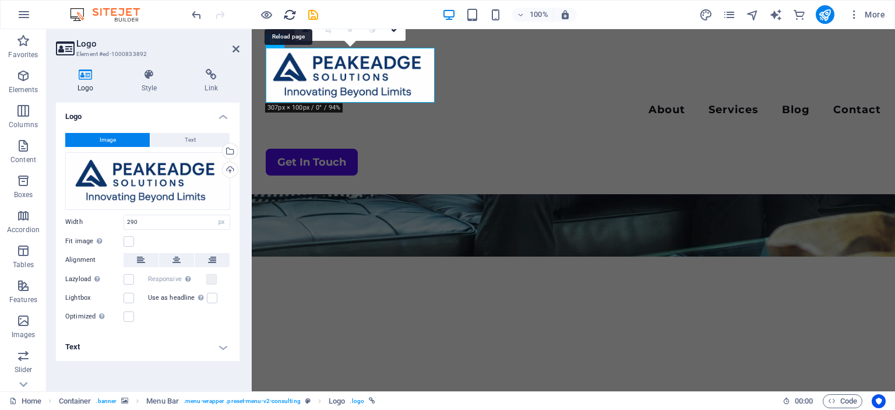
click at [289, 13] on icon "reload" at bounding box center [289, 14] width 13 height 13
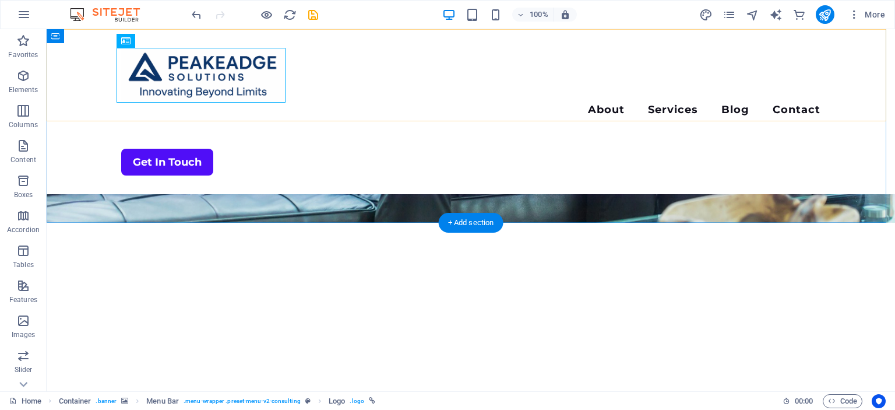
click at [369, 91] on div "Menu About Services Blog Contact Get In Touch" at bounding box center [471, 111] width 848 height 165
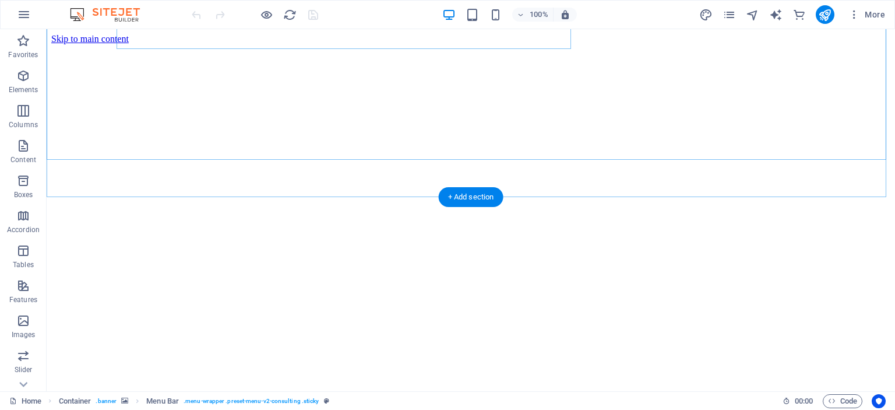
scroll to position [0, 0]
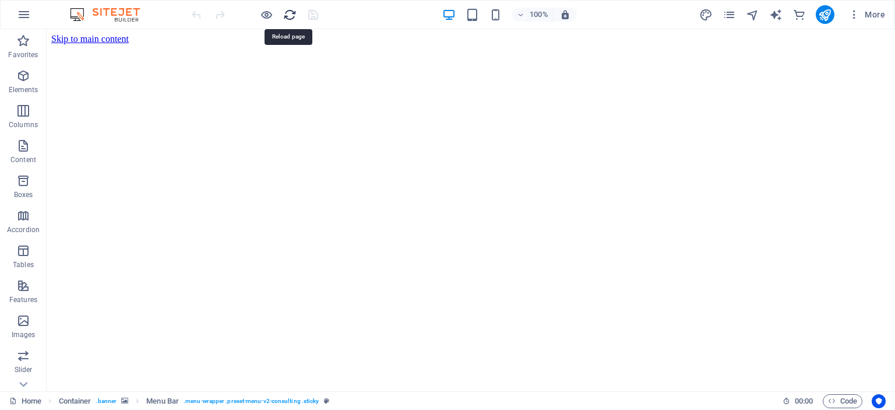
click at [286, 13] on icon "reload" at bounding box center [289, 14] width 13 height 13
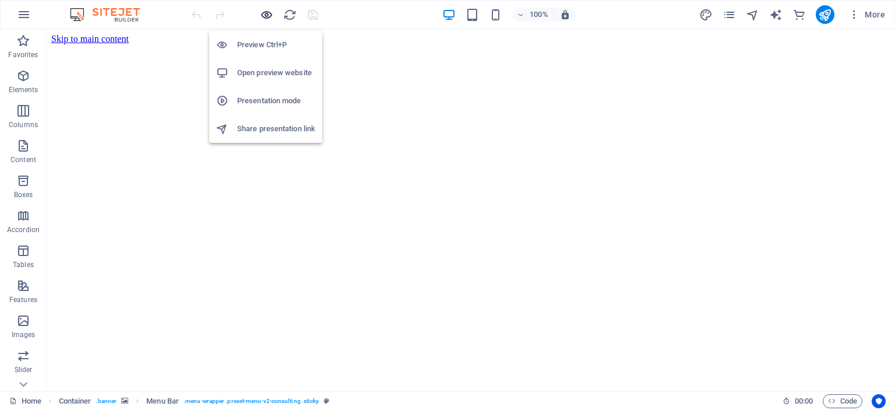
click at [269, 16] on icon "button" at bounding box center [266, 14] width 13 height 13
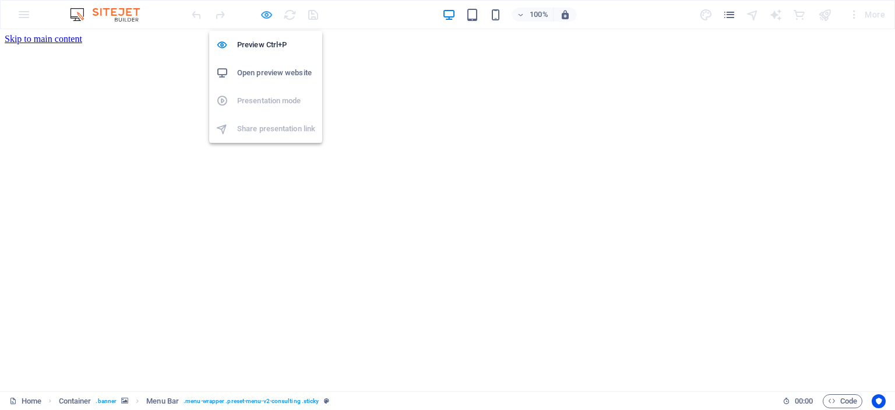
click at [269, 16] on icon "button" at bounding box center [266, 14] width 13 height 13
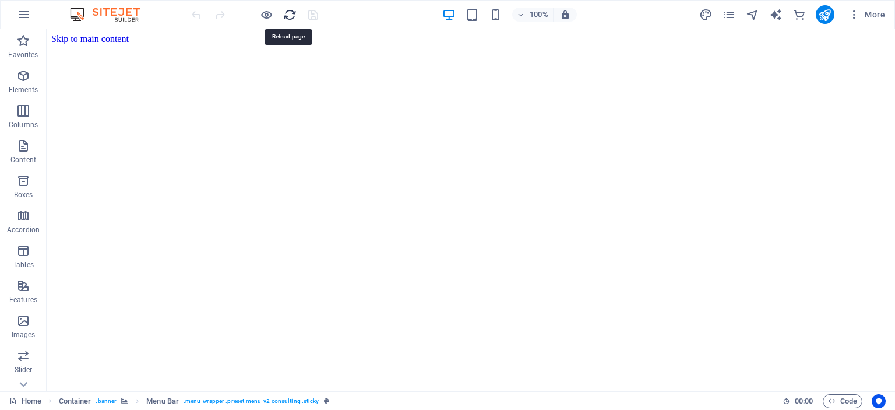
click at [289, 14] on icon "reload" at bounding box center [289, 14] width 13 height 13
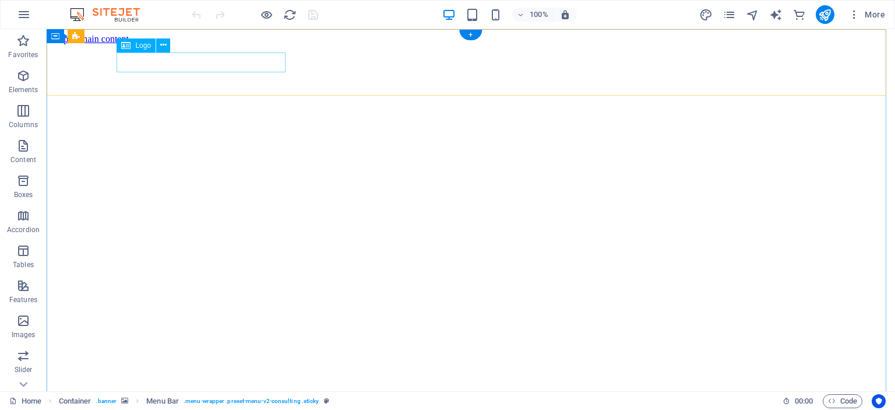
click at [142, 46] on span "Logo" at bounding box center [143, 45] width 16 height 7
click at [163, 48] on icon at bounding box center [163, 45] width 6 height 12
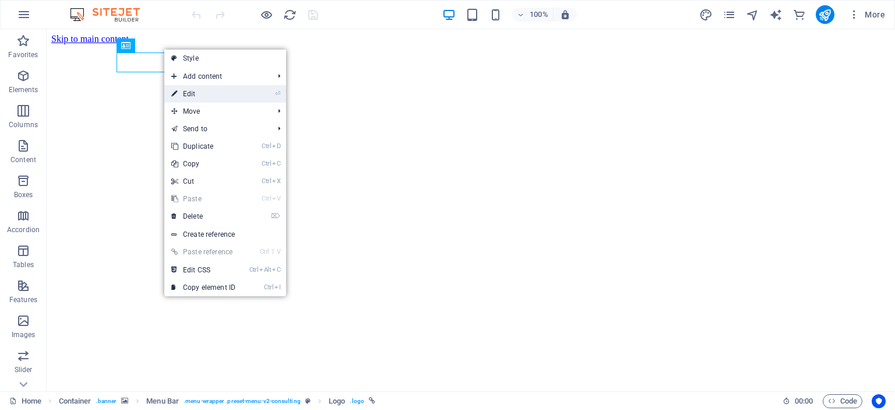
click at [209, 94] on link "⏎ Edit" at bounding box center [203, 93] width 78 height 17
select select "px"
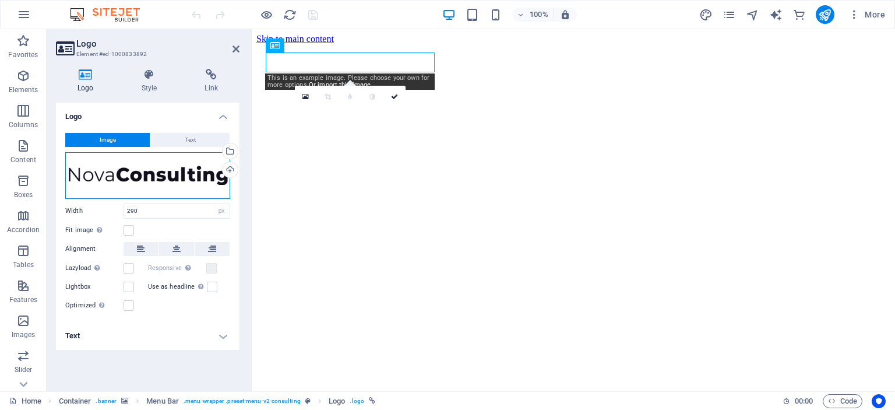
click at [128, 175] on div "Drag files here, click to choose files or select files from Files or our free s…" at bounding box center [147, 175] width 165 height 47
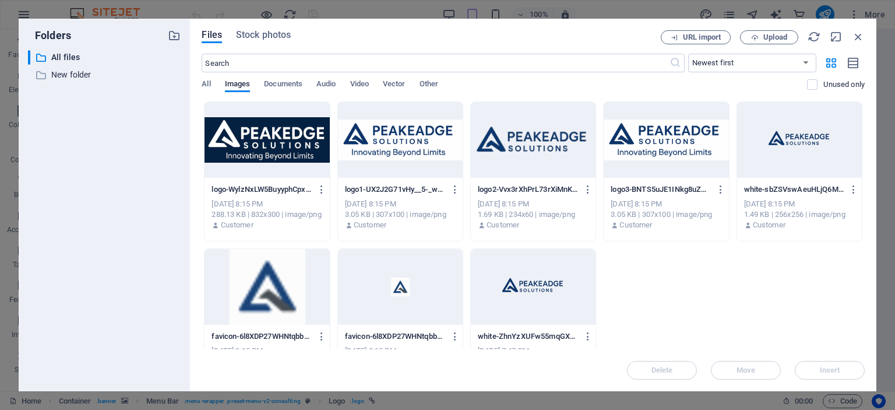
click at [373, 138] on div at bounding box center [400, 140] width 125 height 76
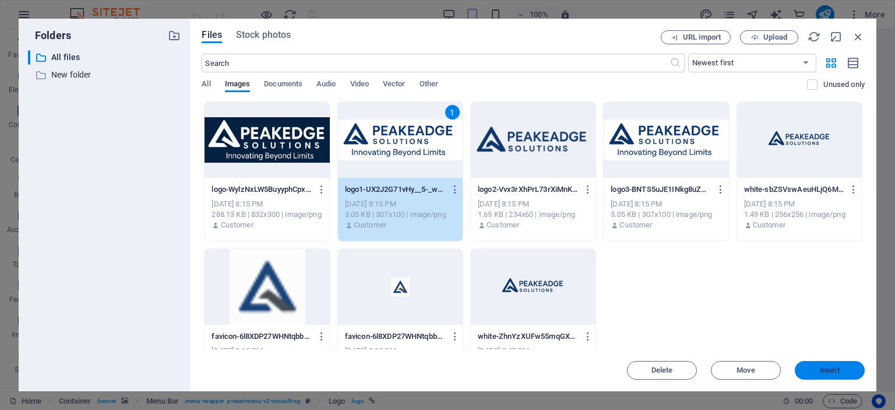
click at [806, 368] on span "Insert" at bounding box center [829, 370] width 61 height 7
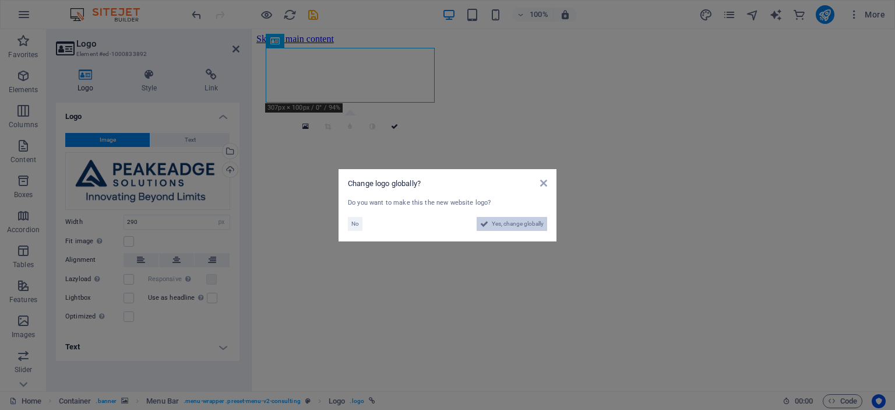
click at [523, 225] on span "Yes, change globally" at bounding box center [518, 224] width 52 height 14
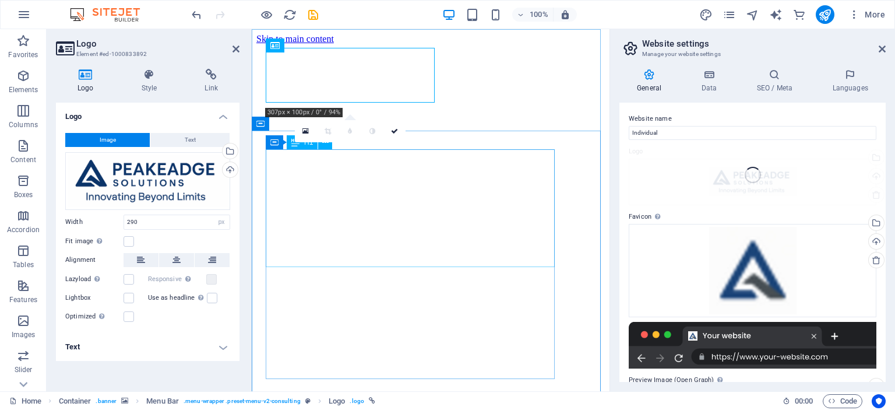
type input "240"
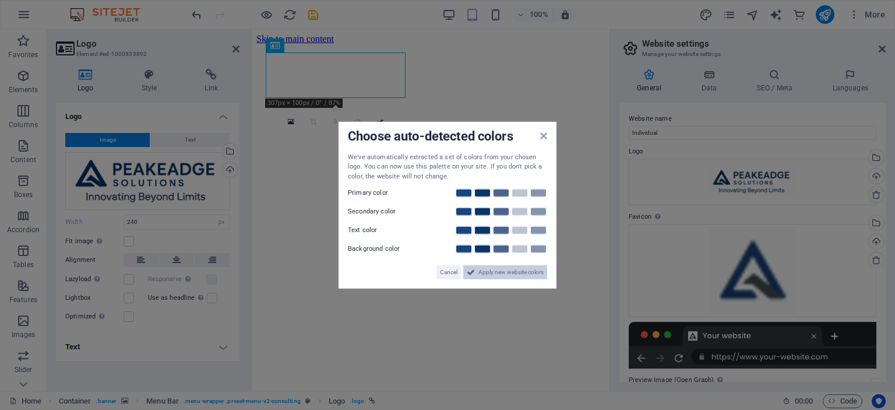
click at [491, 270] on span "Apply new website colors" at bounding box center [510, 272] width 65 height 14
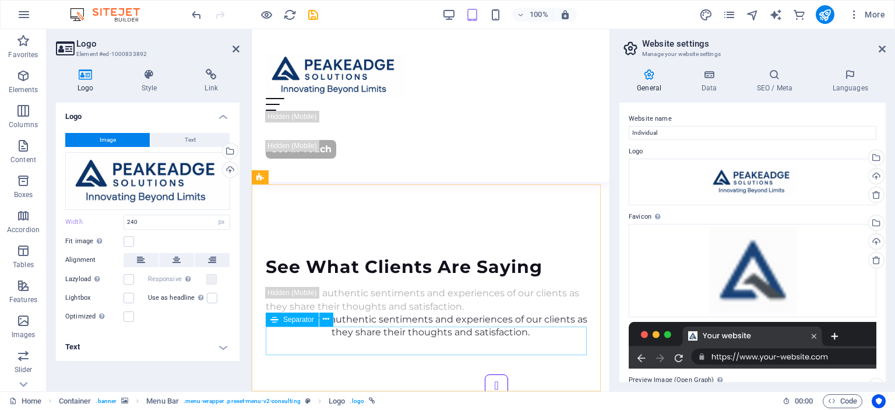
scroll to position [3089, 0]
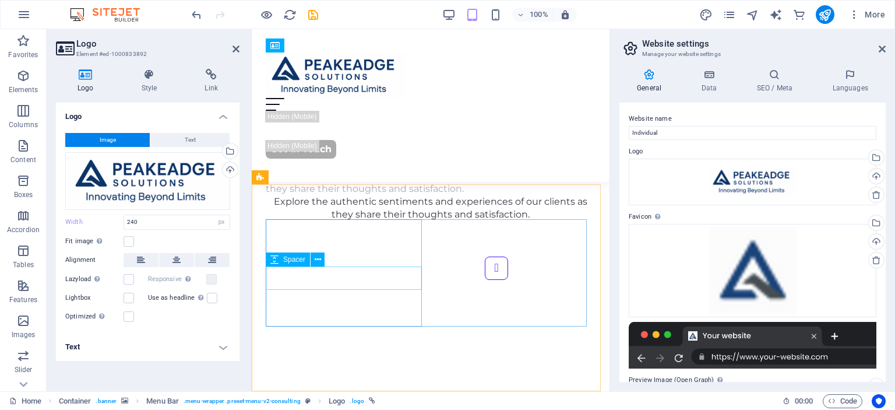
click at [293, 260] on span "Spacer" at bounding box center [294, 259] width 22 height 7
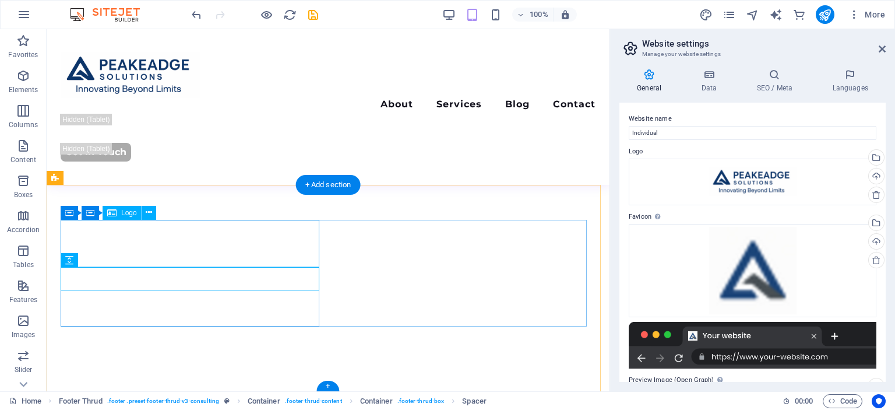
scroll to position [2676, 0]
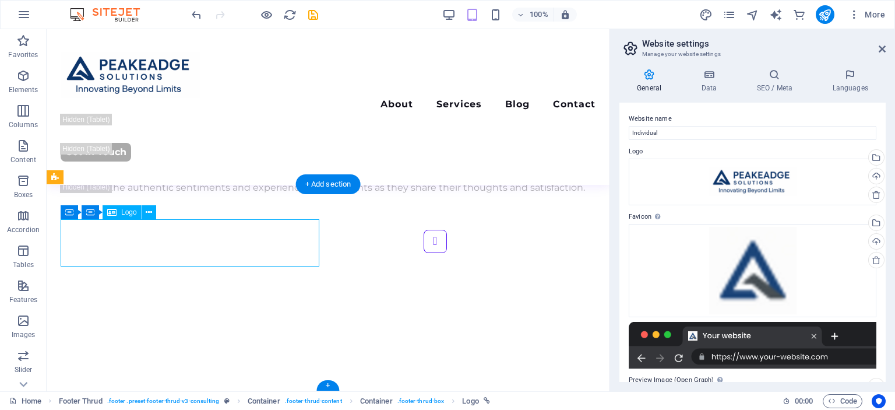
click at [151, 213] on icon at bounding box center [149, 212] width 6 height 12
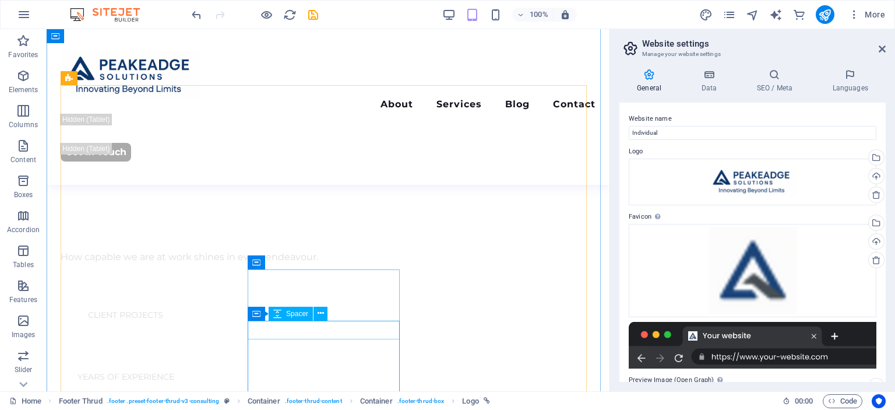
scroll to position [461, 0]
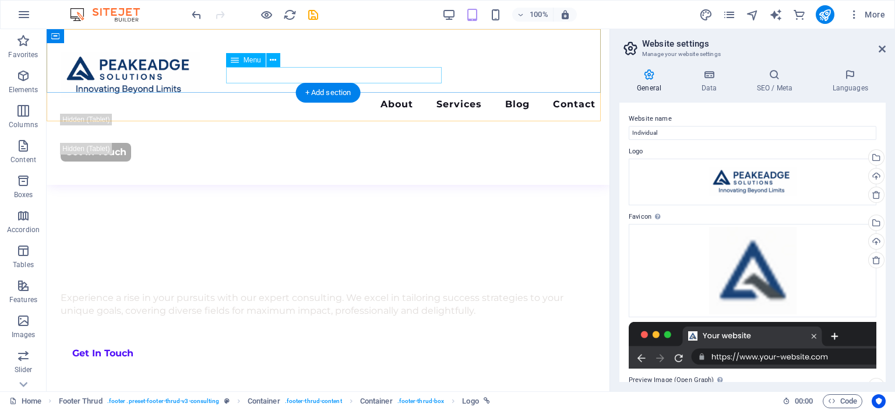
click at [365, 98] on nav "About Services Blog Contact" at bounding box center [328, 106] width 535 height 16
click at [372, 98] on nav "About Services Blog Contact" at bounding box center [328, 106] width 535 height 16
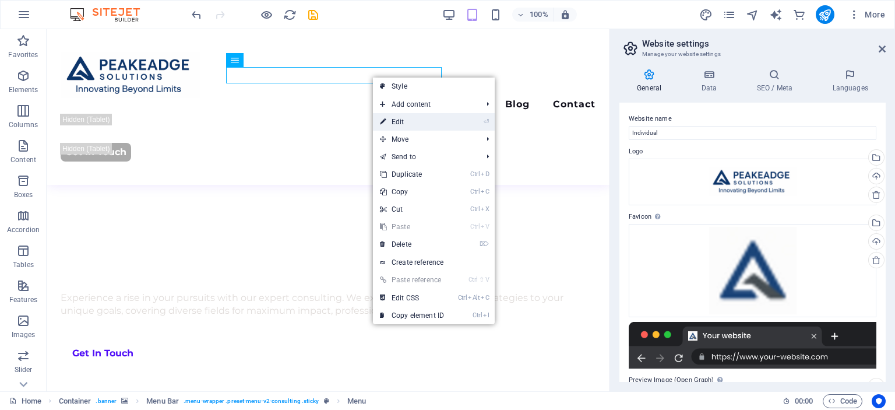
click at [403, 125] on link "⏎ Edit" at bounding box center [412, 121] width 78 height 17
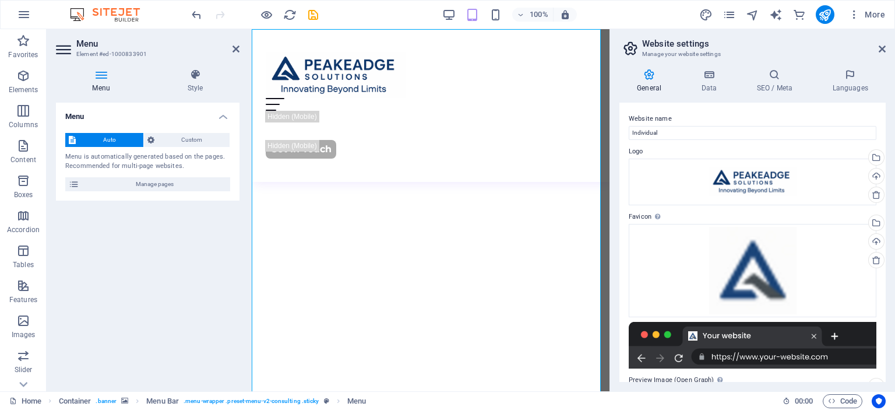
click at [96, 76] on icon at bounding box center [101, 75] width 90 height 12
click at [193, 84] on h4 "Style" at bounding box center [195, 81] width 89 height 24
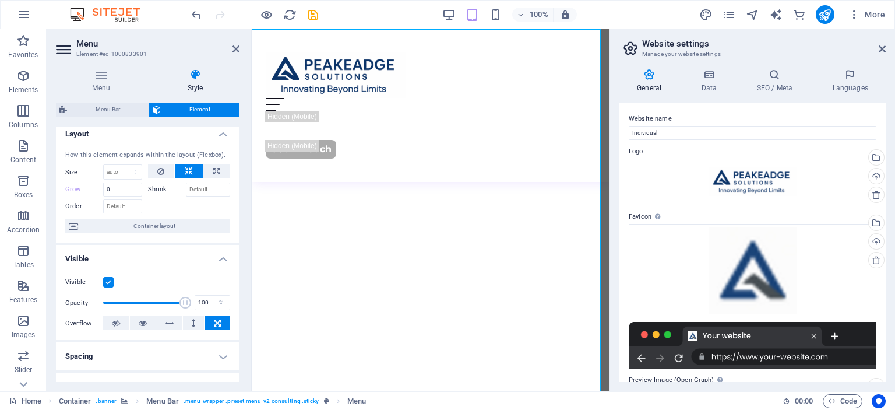
scroll to position [0, 0]
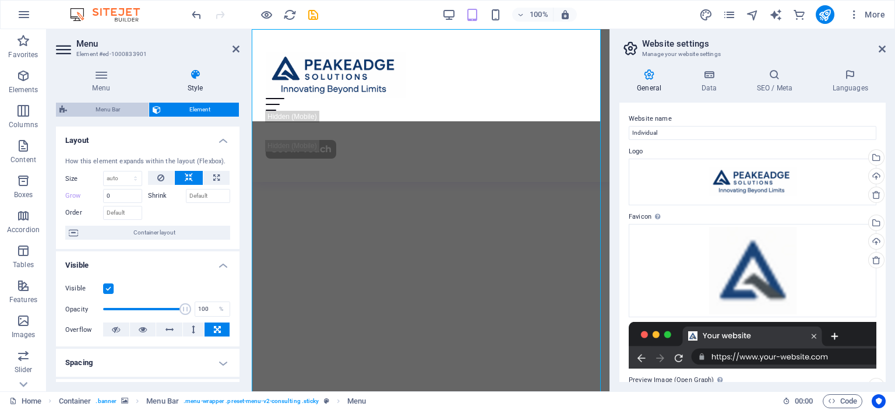
click at [108, 110] on span "Menu Bar" at bounding box center [108, 110] width 75 height 14
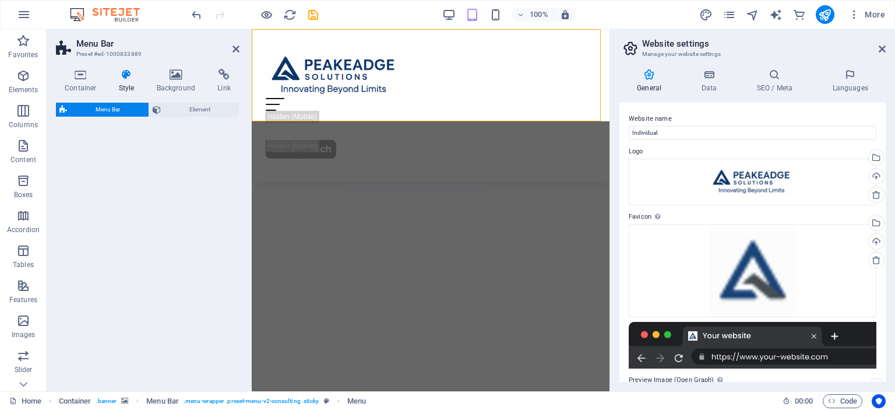
select select "rem"
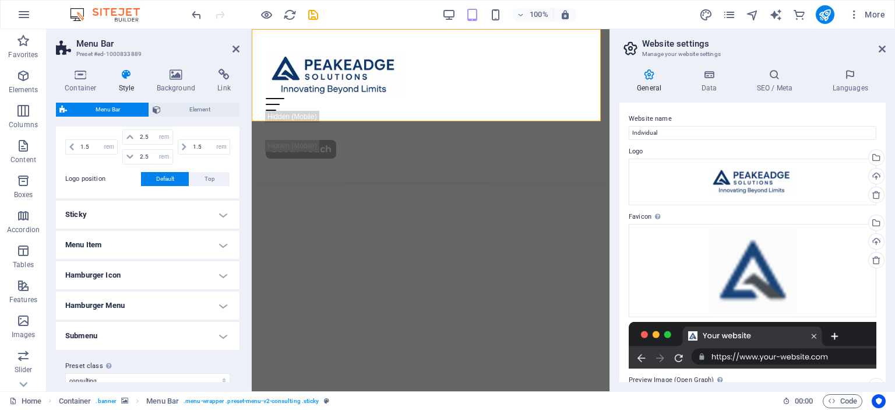
scroll to position [300, 0]
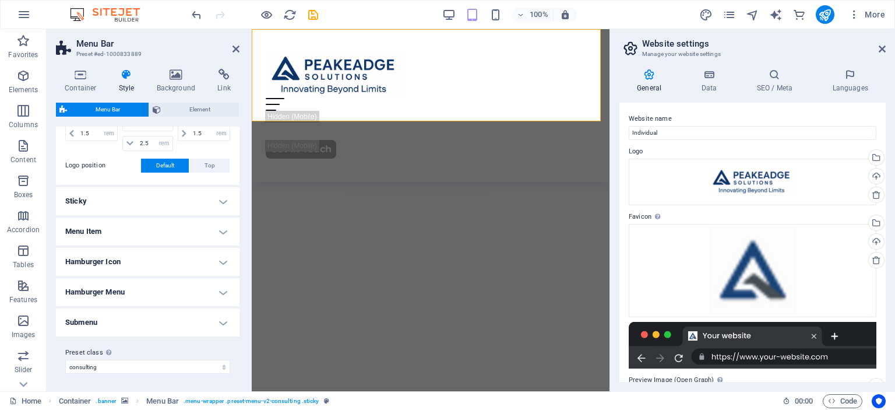
click at [137, 223] on h4 "Menu Item" at bounding box center [148, 231] width 184 height 28
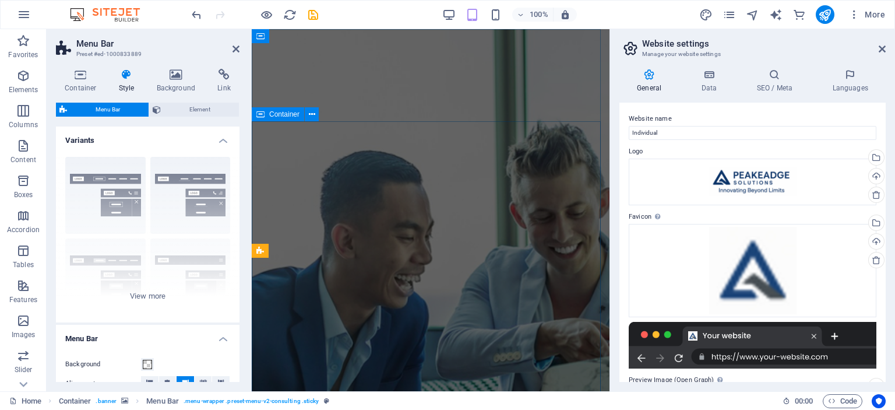
scroll to position [0, 0]
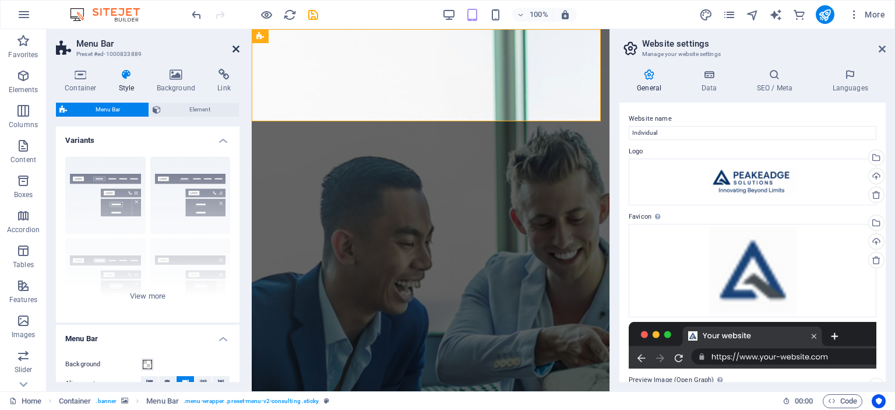
drag, startPoint x: 233, startPoint y: 47, endPoint x: 251, endPoint y: 119, distance: 74.5
click at [233, 47] on icon at bounding box center [235, 48] width 7 height 9
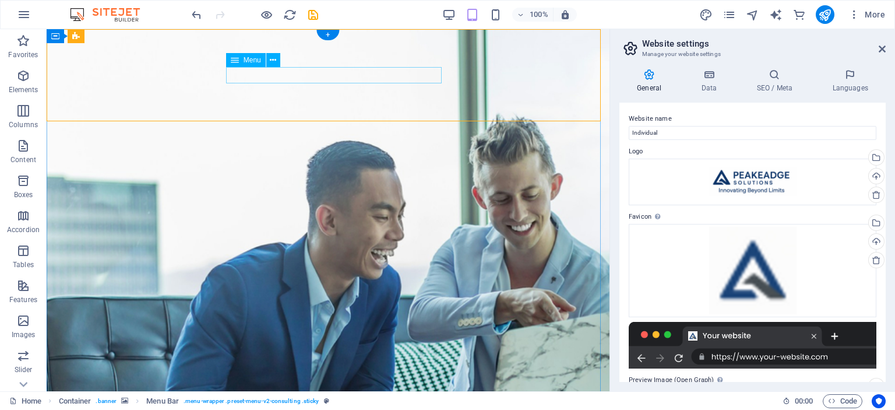
click at [273, 58] on icon at bounding box center [273, 60] width 6 height 12
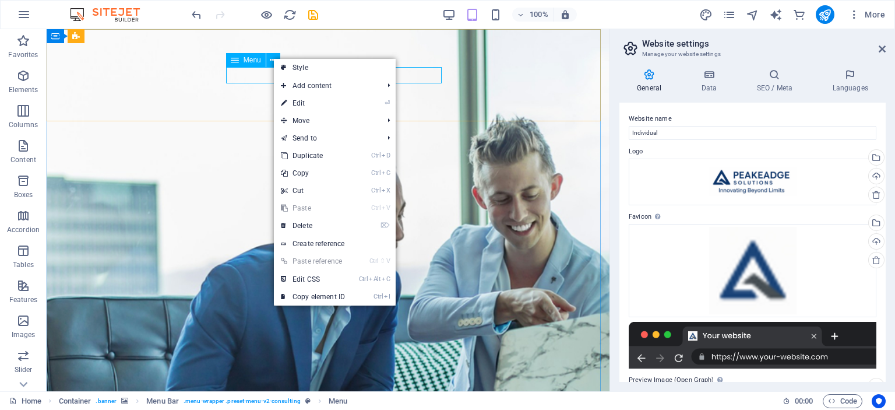
click at [234, 59] on icon at bounding box center [235, 60] width 8 height 14
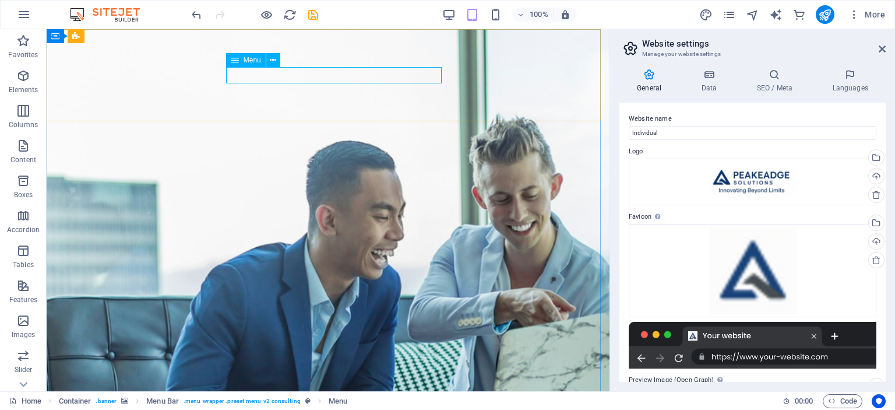
click at [235, 59] on icon at bounding box center [235, 60] width 8 height 14
click at [246, 61] on span "Menu" at bounding box center [252, 60] width 17 height 7
click at [270, 60] on icon at bounding box center [273, 60] width 6 height 12
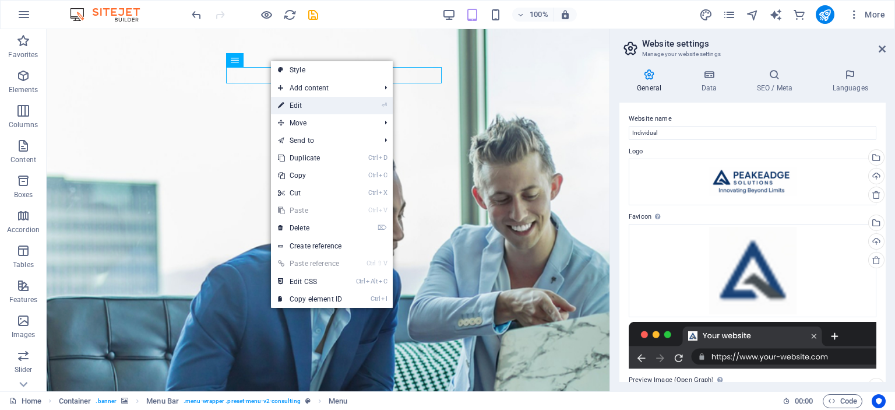
click at [302, 105] on link "⏎ Edit" at bounding box center [310, 105] width 78 height 17
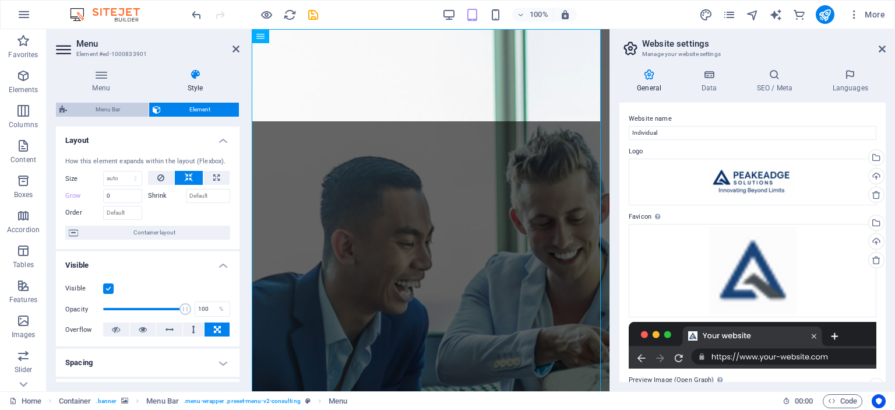
click at [117, 106] on span "Menu Bar" at bounding box center [108, 110] width 75 height 14
select select "rem"
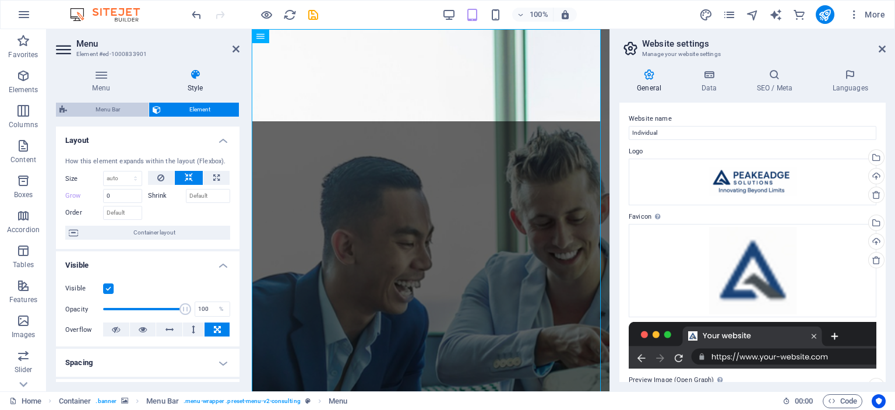
select select "hover_border_bottom"
select select "px"
select select "rem"
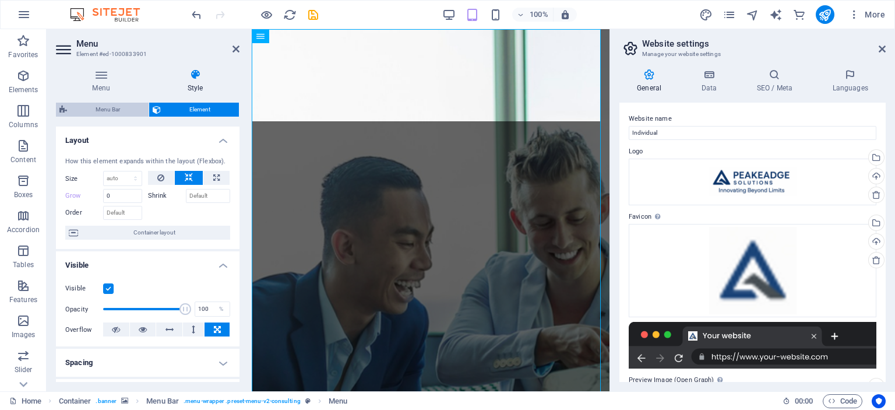
select select "rem"
select select "700"
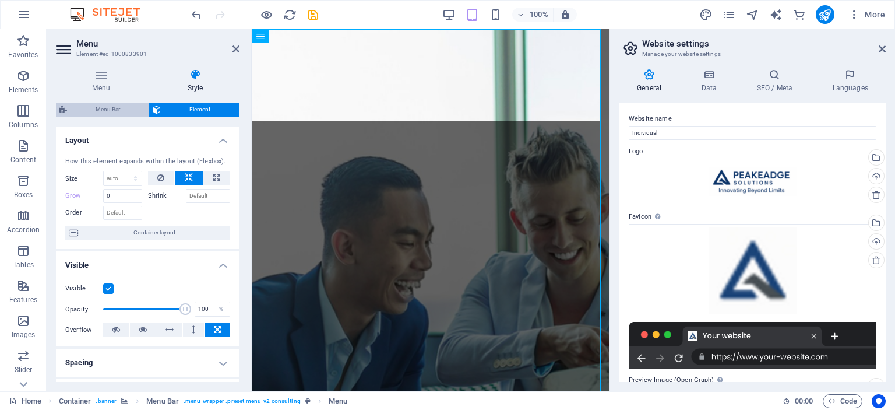
select select "px"
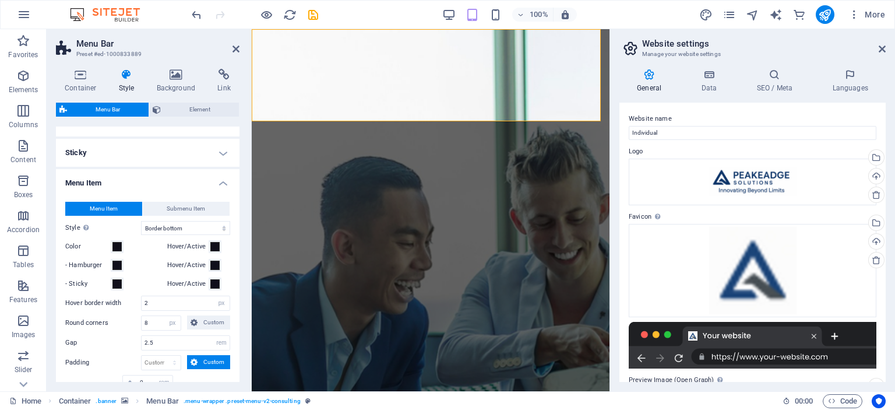
scroll to position [350, 0]
click at [195, 207] on span "Submenu Item" at bounding box center [186, 207] width 38 height 14
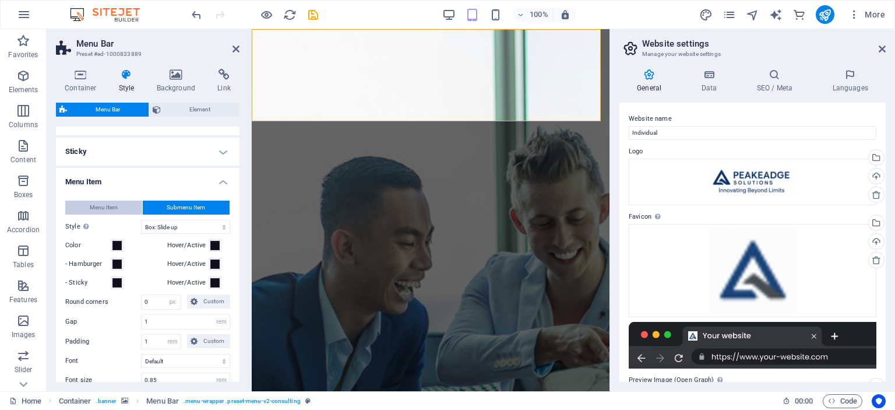
click at [126, 203] on button "Menu Item" at bounding box center [103, 207] width 77 height 14
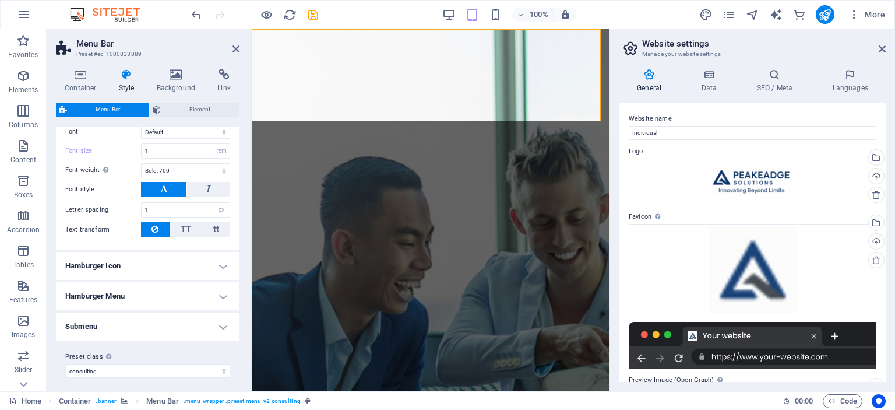
scroll to position [643, 0]
click at [151, 325] on h4 "Submenu" at bounding box center [148, 325] width 184 height 28
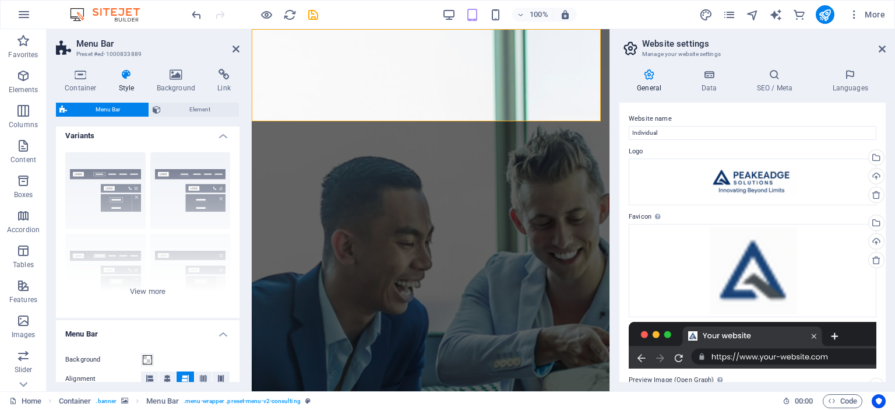
scroll to position [0, 0]
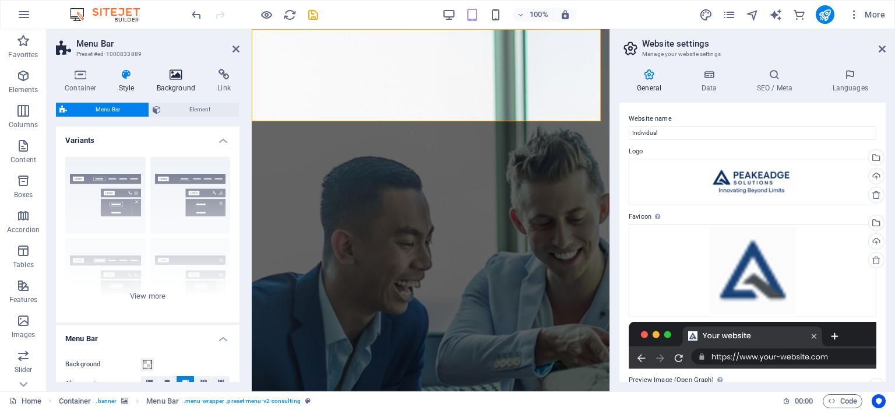
click at [171, 76] on icon at bounding box center [176, 75] width 57 height 12
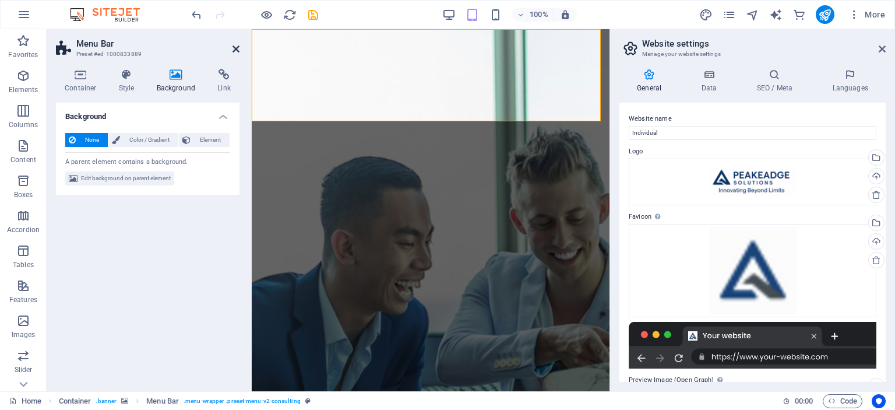
click at [234, 47] on icon at bounding box center [235, 48] width 7 height 9
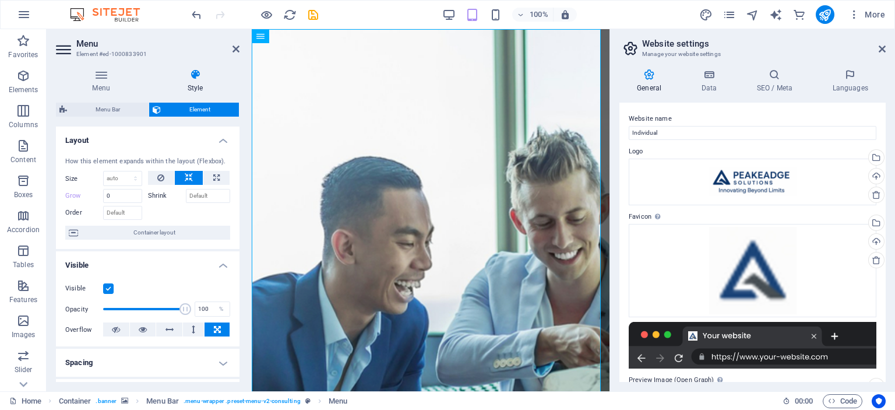
drag, startPoint x: 231, startPoint y: 48, endPoint x: 24, endPoint y: 43, distance: 206.3
click at [231, 48] on h2 "Menu" at bounding box center [157, 43] width 163 height 10
click at [235, 45] on icon at bounding box center [235, 48] width 7 height 9
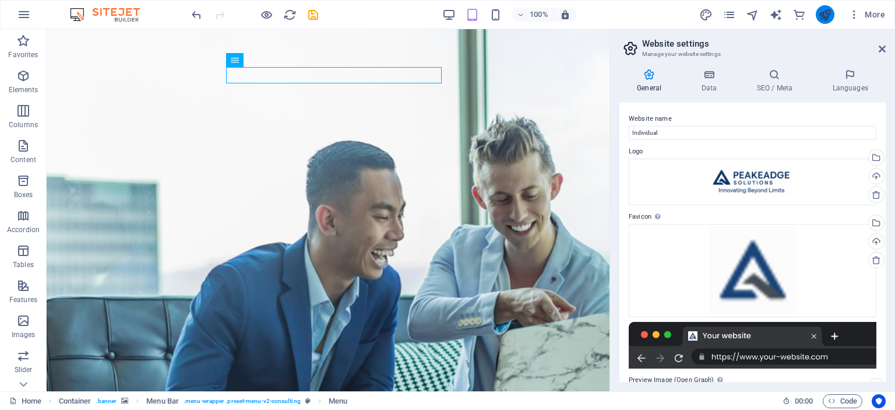
click at [834, 17] on button "publish" at bounding box center [825, 14] width 19 height 19
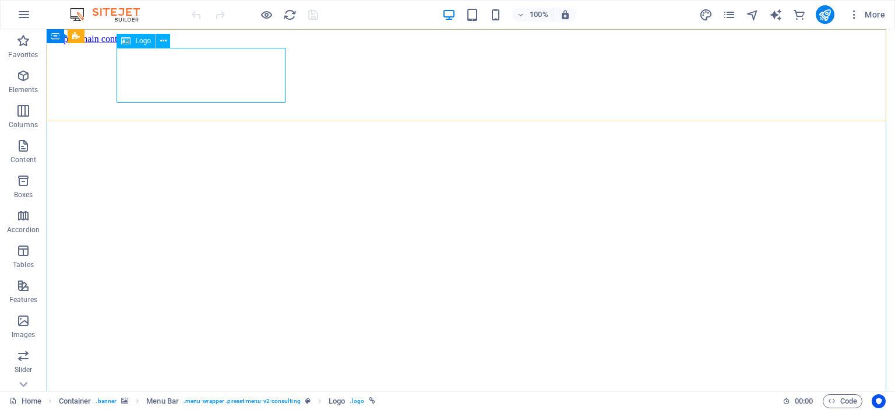
click at [138, 42] on span "Logo" at bounding box center [143, 40] width 16 height 7
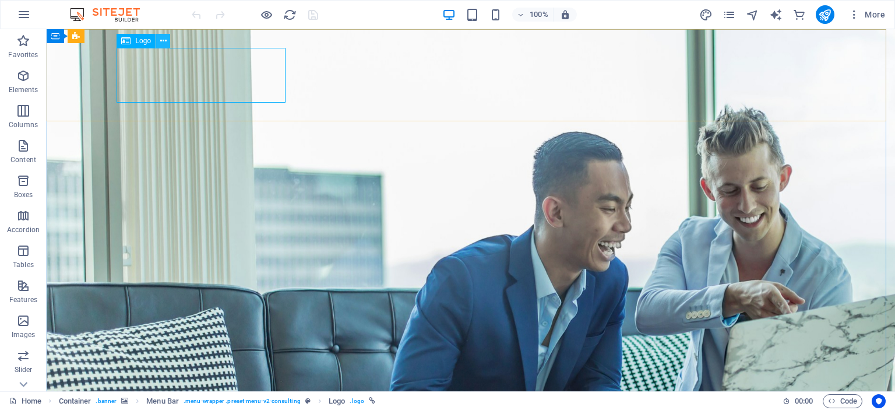
click at [161, 43] on icon at bounding box center [163, 41] width 6 height 12
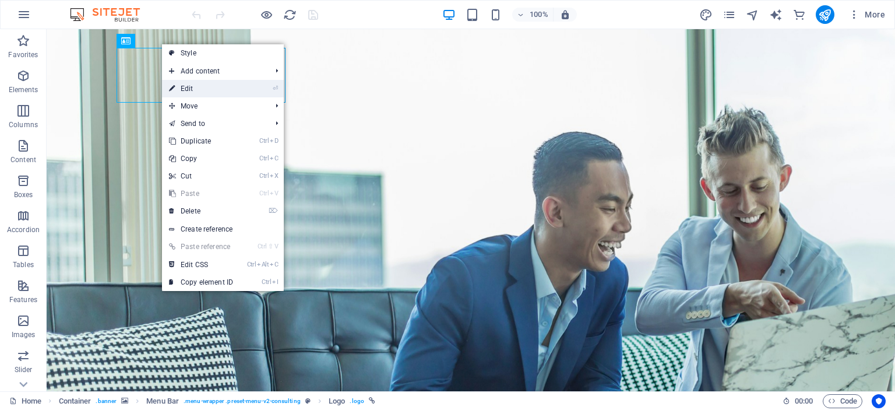
click at [202, 89] on link "⏎ Edit" at bounding box center [201, 88] width 78 height 17
select select "px"
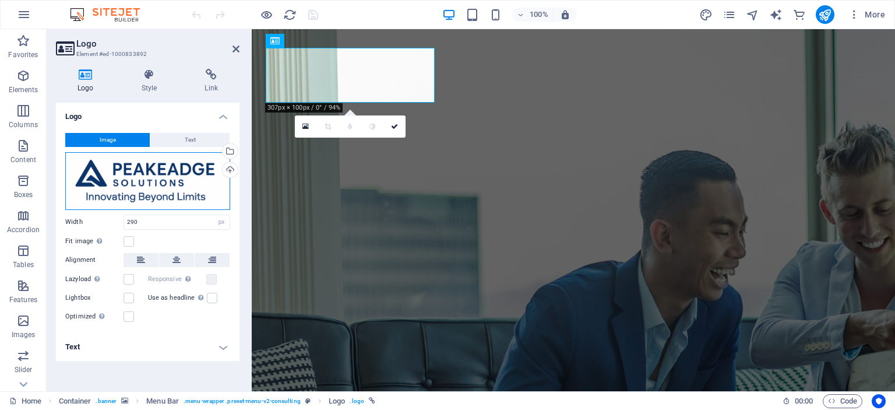
click at [175, 192] on div "Drag files here, click to choose files or select files from Files or our free s…" at bounding box center [147, 181] width 165 height 58
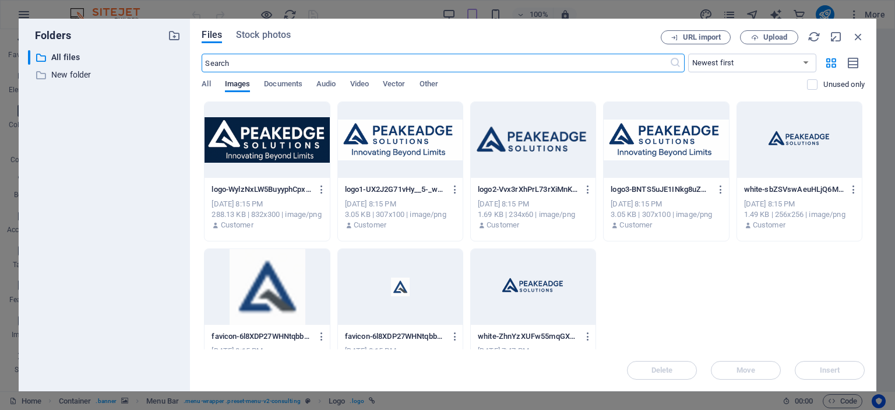
click at [271, 130] on div at bounding box center [267, 140] width 125 height 76
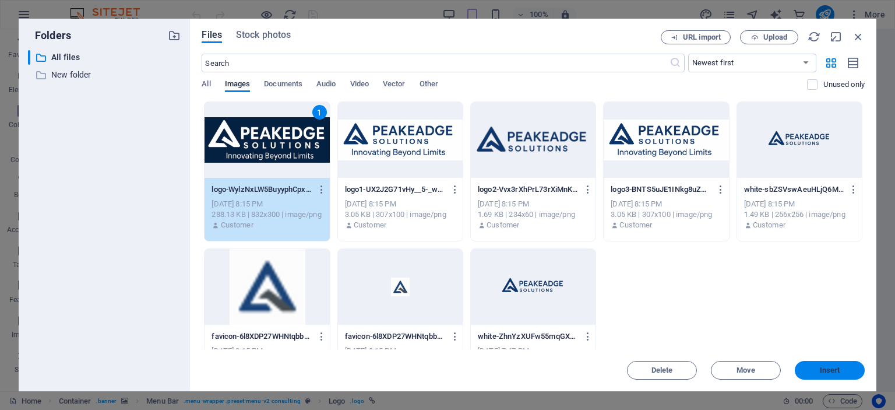
click at [826, 365] on button "Insert" at bounding box center [830, 370] width 70 height 19
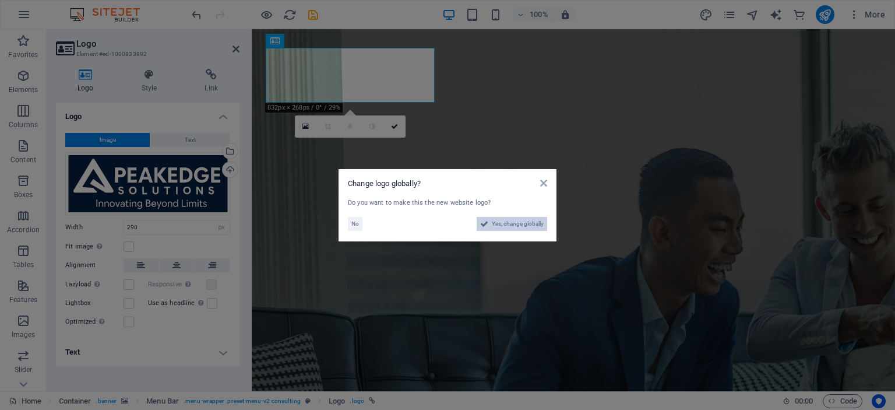
click at [530, 223] on span "Yes, change globally" at bounding box center [518, 224] width 52 height 14
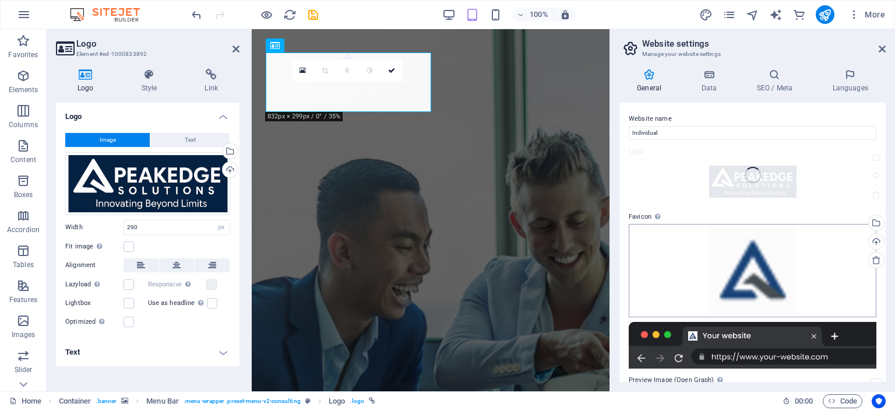
type input "240"
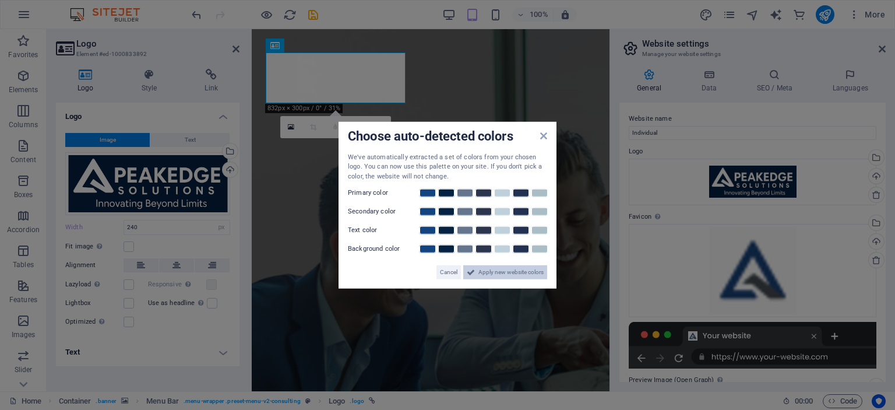
click at [508, 272] on span "Apply new website colors" at bounding box center [510, 272] width 65 height 14
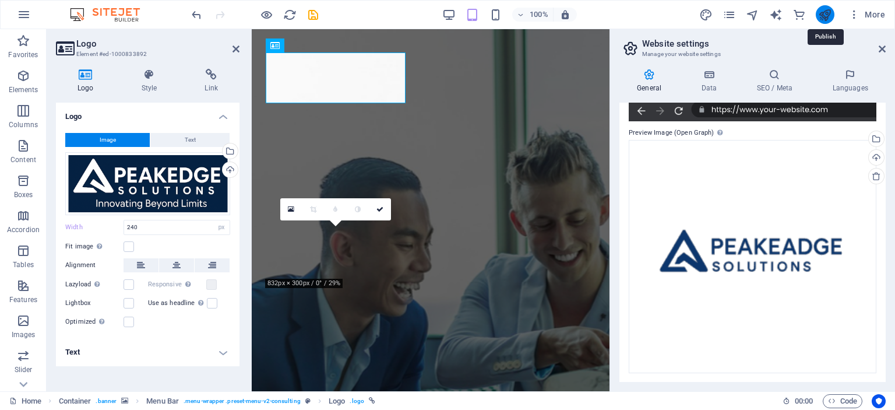
drag, startPoint x: 830, startPoint y: 15, endPoint x: 769, endPoint y: 9, distance: 61.5
click at [830, 15] on icon "publish" at bounding box center [824, 14] width 13 height 13
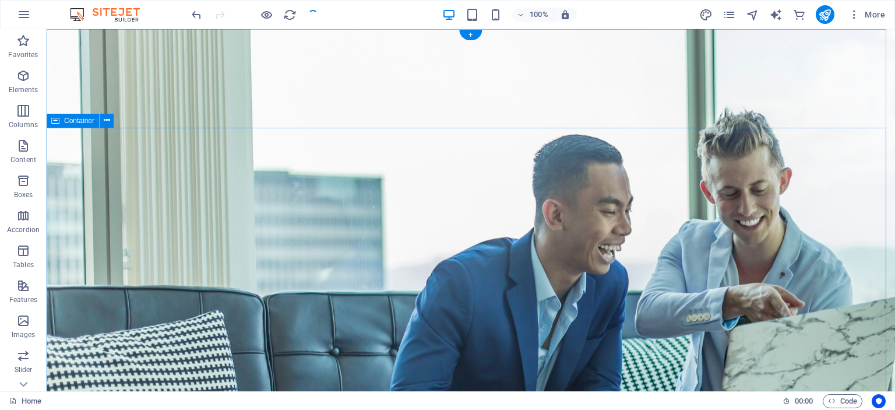
scroll to position [175, 0]
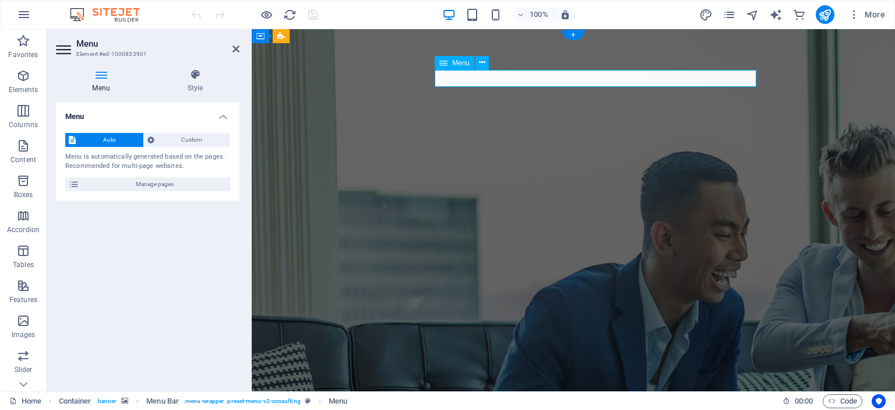
click at [484, 61] on icon at bounding box center [482, 63] width 6 height 12
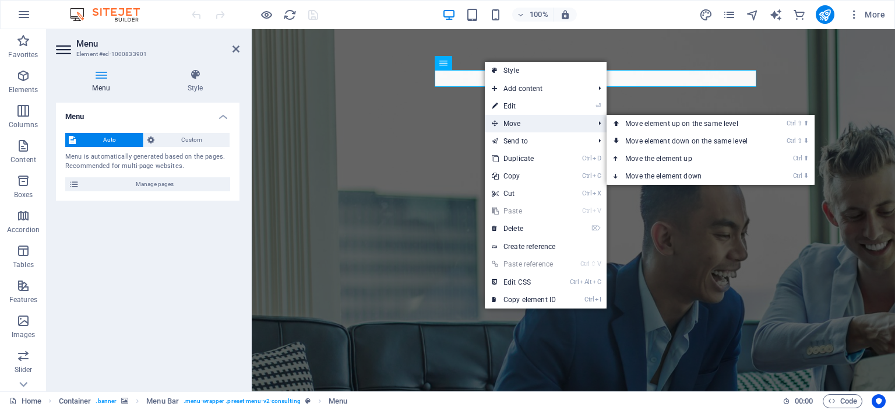
click at [524, 121] on span "Move" at bounding box center [537, 123] width 104 height 17
drag, startPoint x: 641, startPoint y: 126, endPoint x: 385, endPoint y: 101, distance: 257.6
click at [641, 126] on link "Ctrl ⇧ ⬆ Move element up on the same level" at bounding box center [689, 123] width 164 height 17
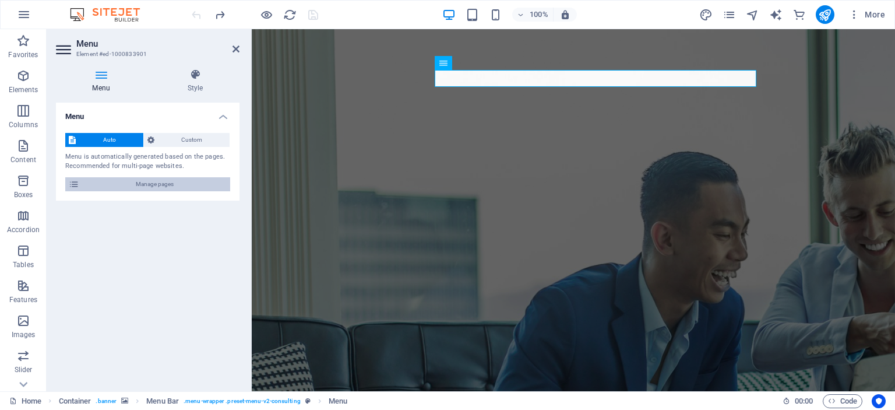
click at [138, 183] on span "Manage pages" at bounding box center [155, 184] width 144 height 14
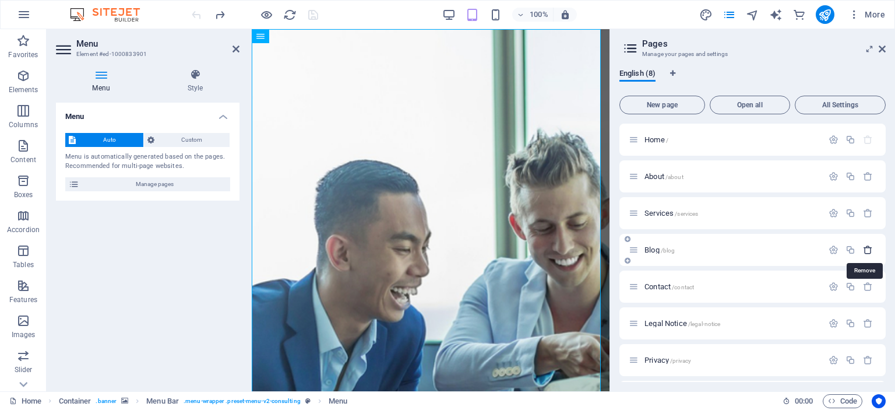
click at [868, 250] on icon "button" at bounding box center [868, 250] width 10 height 10
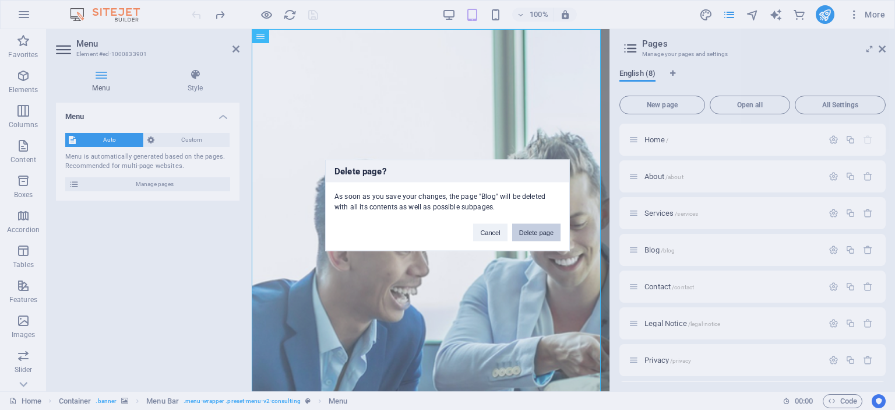
click at [534, 230] on button "Delete page" at bounding box center [536, 231] width 48 height 17
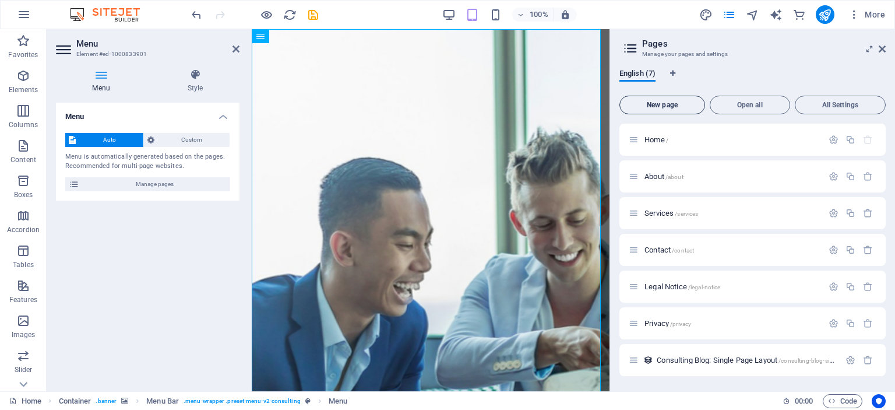
click at [665, 109] on button "New page" at bounding box center [662, 105] width 86 height 19
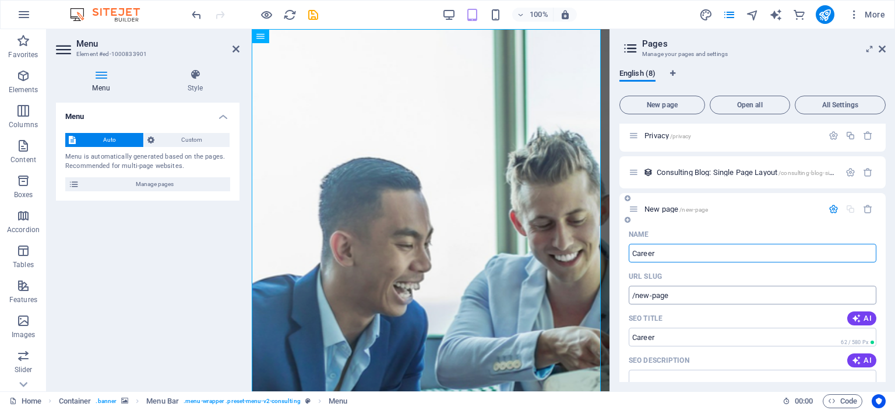
type input "Career"
type input "/career"
type input "Careere"
type input "/careere"
type input "Career"
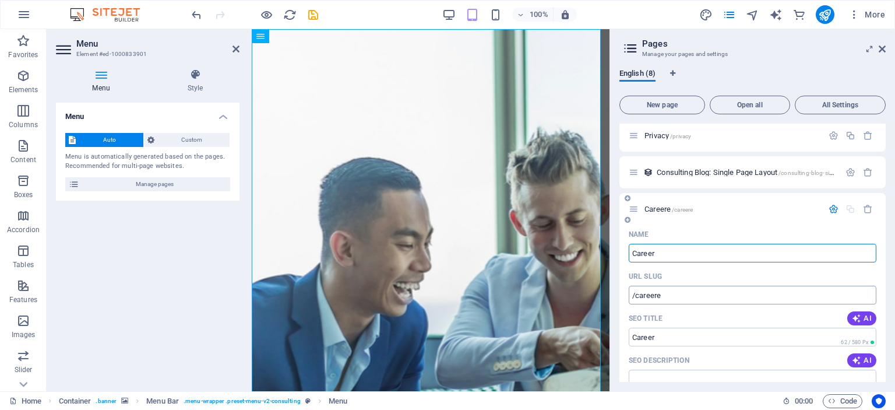
type input "/career"
type input "Careers"
type input "/careers"
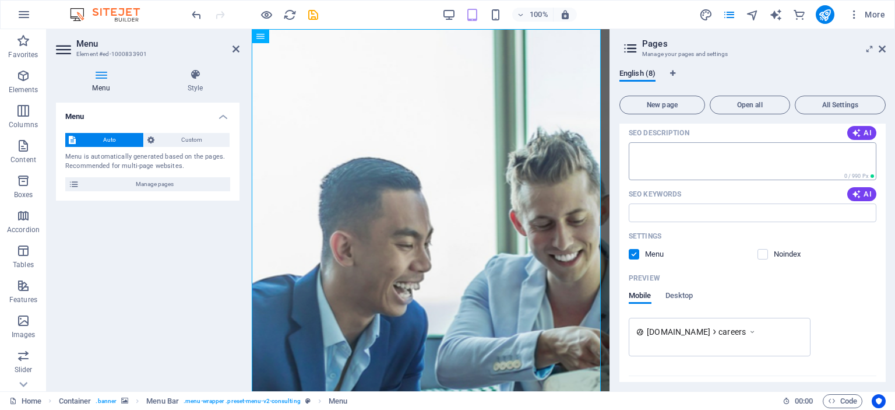
scroll to position [441, 0]
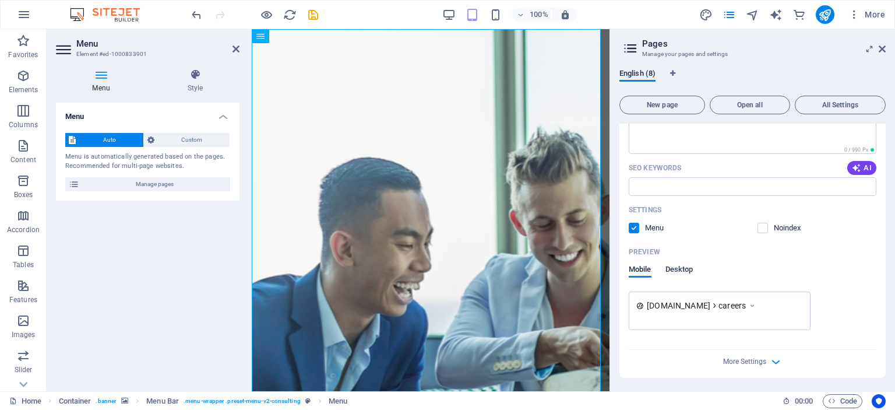
type input "Careers"
click at [686, 265] on span "Desktop" at bounding box center [679, 270] width 28 height 16
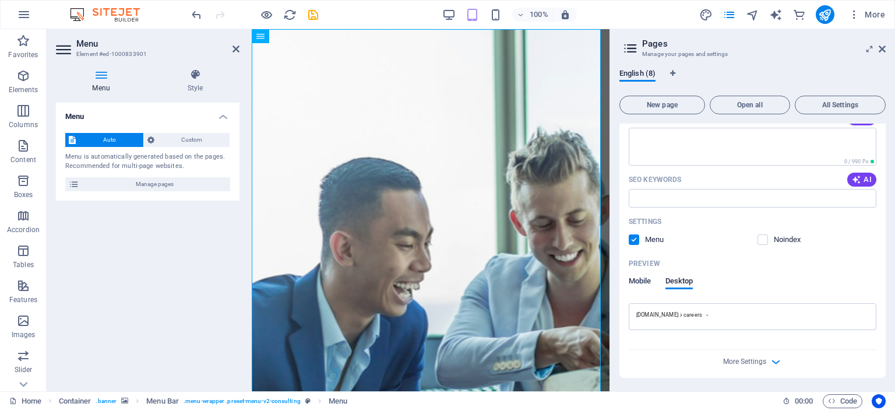
click at [642, 279] on span "Mobile" at bounding box center [640, 282] width 23 height 16
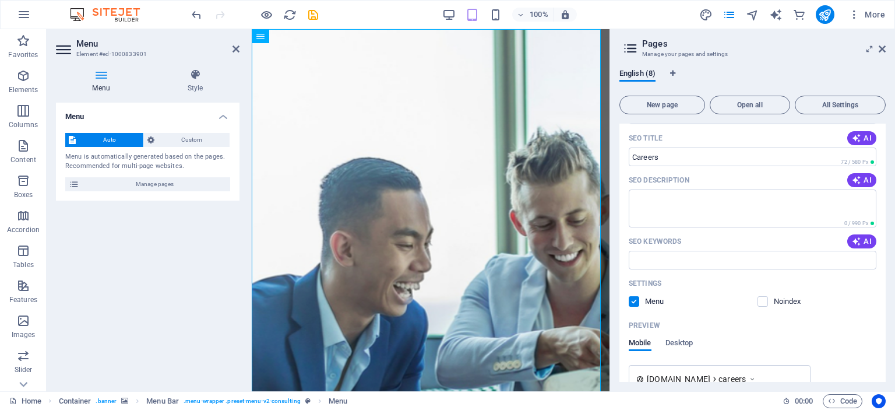
scroll to position [371, 0]
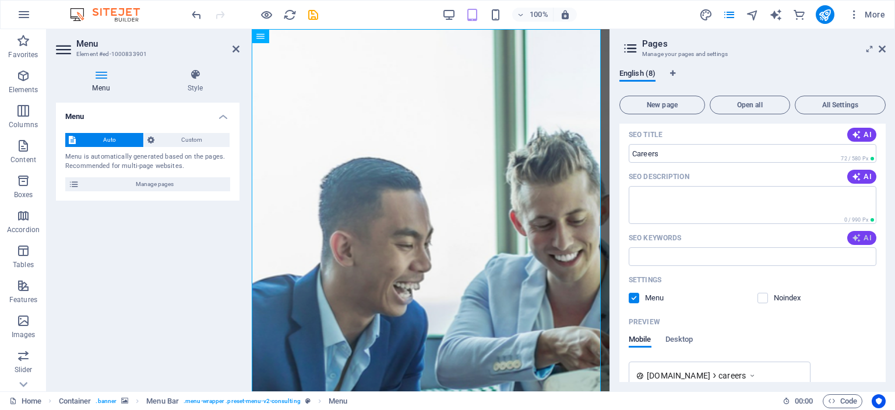
click at [855, 239] on icon "button" at bounding box center [856, 237] width 9 height 9
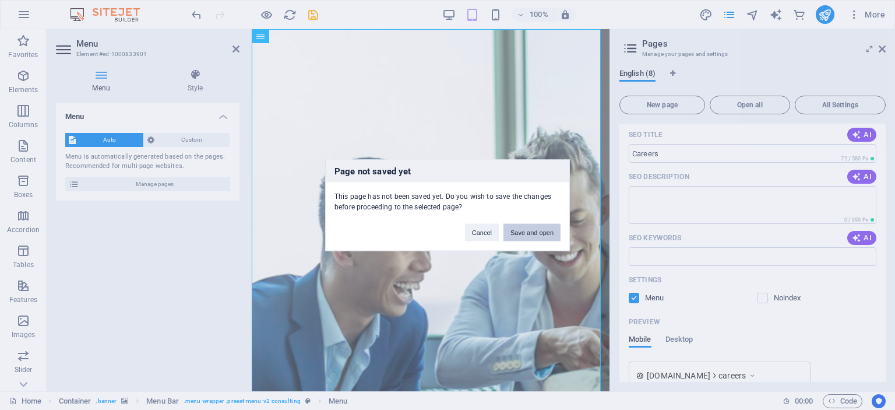
click at [531, 231] on button "Save and open" at bounding box center [531, 231] width 57 height 17
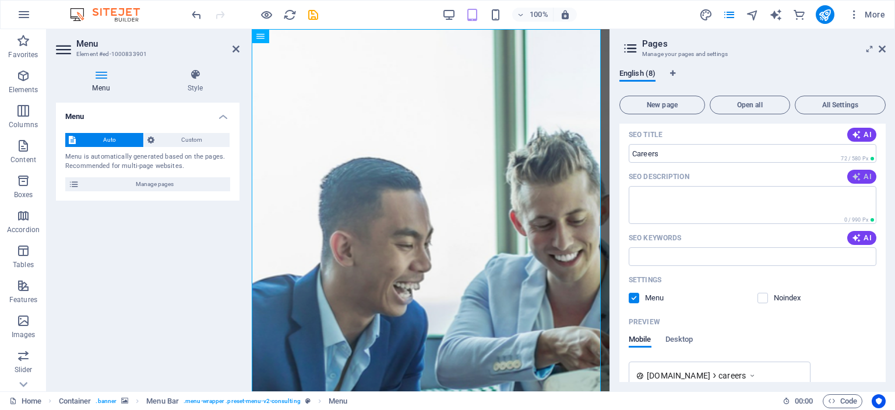
click at [855, 179] on icon "button" at bounding box center [856, 176] width 9 height 9
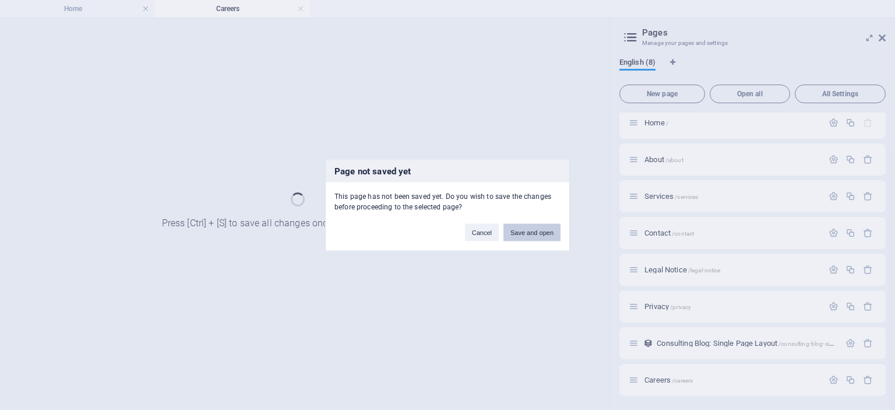
scroll to position [5, 0]
click at [527, 232] on button "Save and open" at bounding box center [531, 231] width 57 height 17
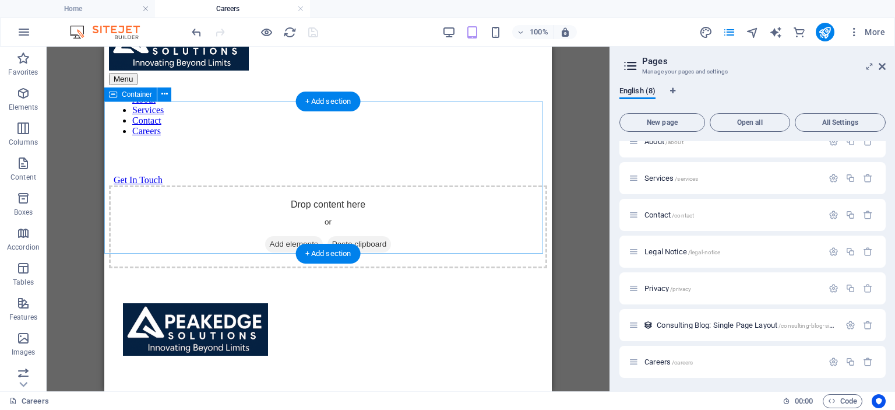
scroll to position [116, 0]
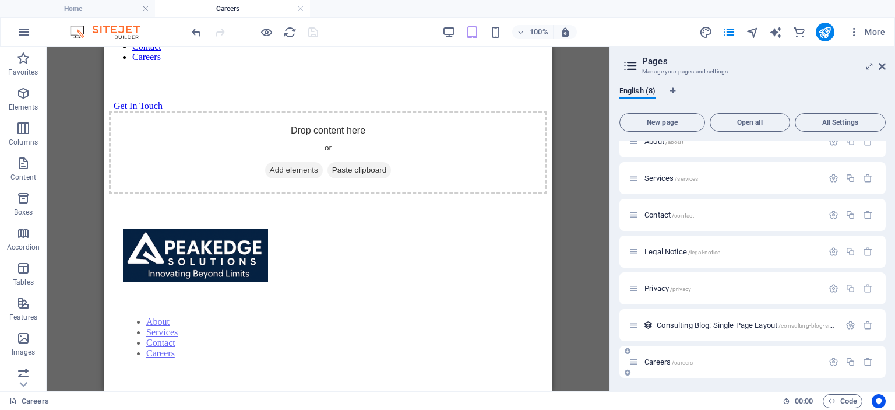
click at [714, 358] on p "Careers /careers" at bounding box center [731, 362] width 175 height 8
click at [633, 362] on icon at bounding box center [634, 362] width 10 height 10
click at [700, 355] on div "Careers /careers" at bounding box center [726, 361] width 194 height 13
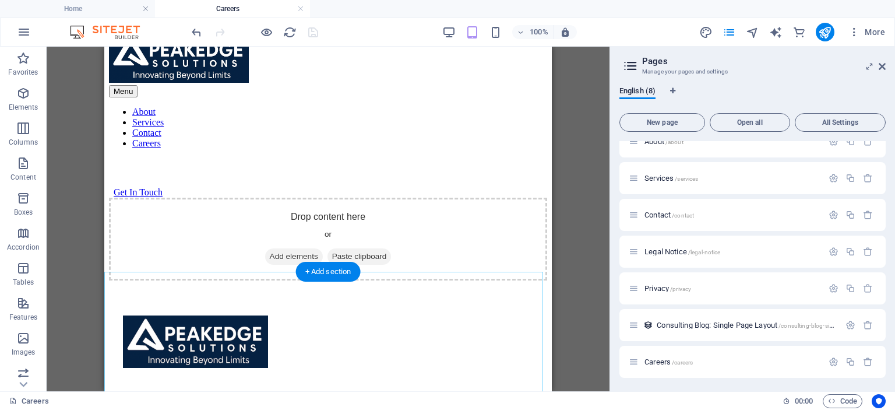
scroll to position [0, 0]
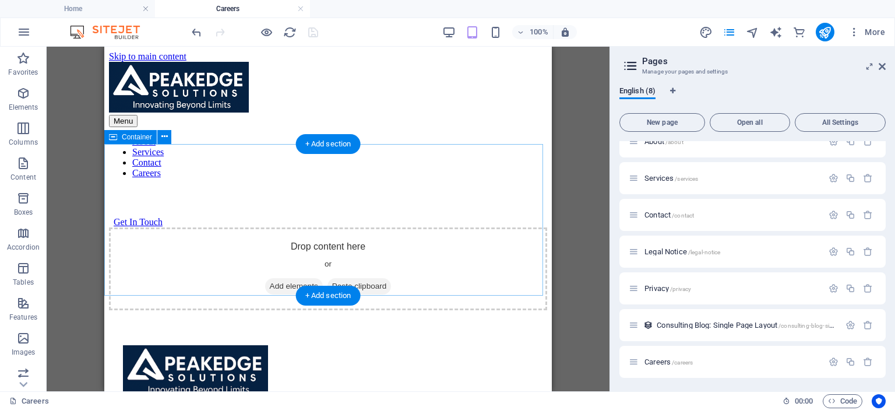
click at [382, 227] on div "Drop content here or Add elements Paste clipboard" at bounding box center [328, 268] width 438 height 83
click at [343, 227] on div "Drop content here or Add elements Paste clipboard" at bounding box center [328, 268] width 438 height 83
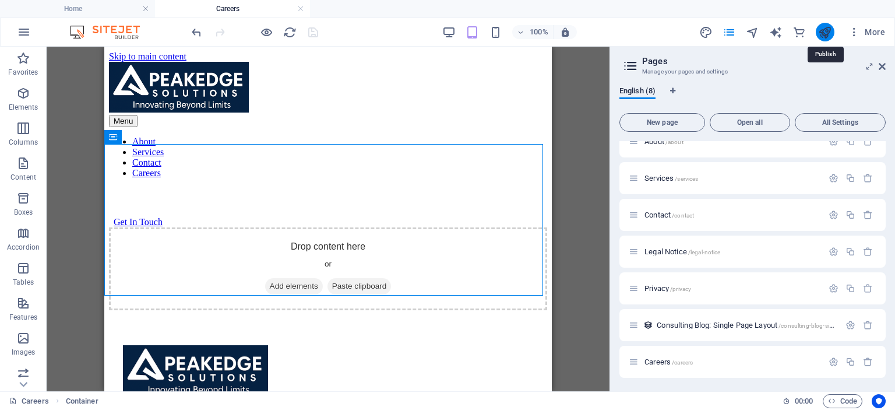
click at [823, 30] on icon "publish" at bounding box center [824, 32] width 13 height 13
